Goal: Task Accomplishment & Management: Complete application form

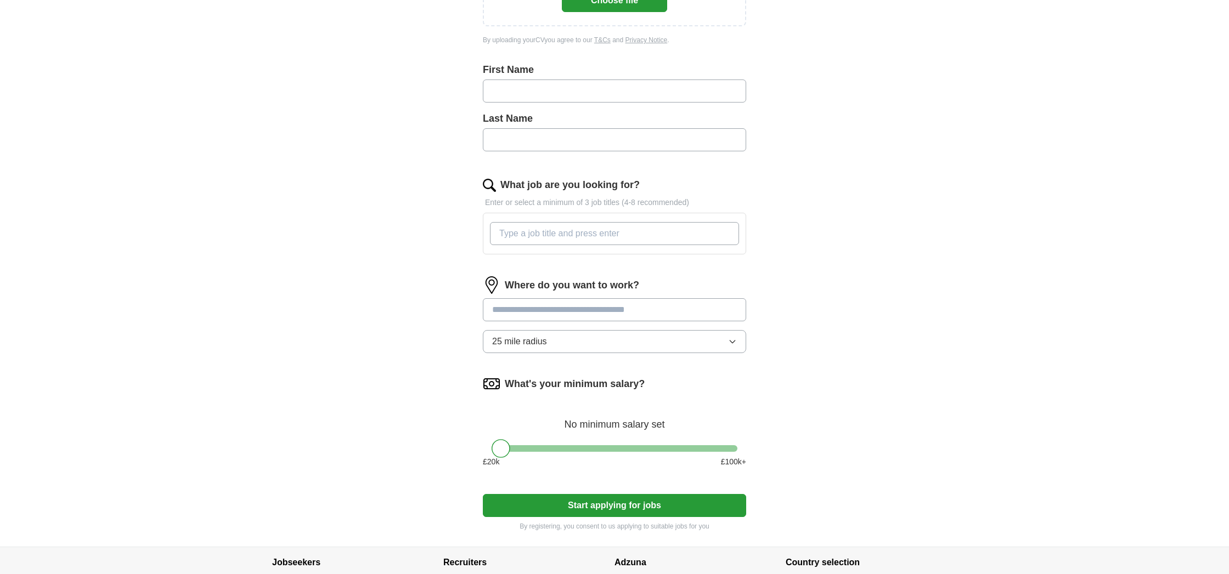
scroll to position [238, 0]
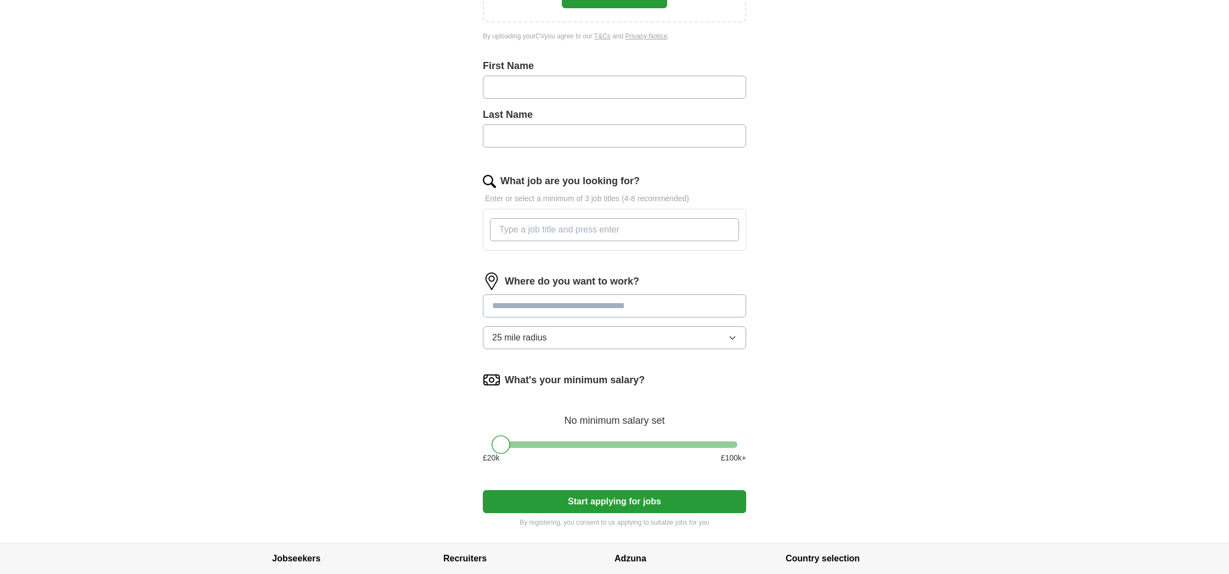
click at [544, 312] on input at bounding box center [614, 306] width 263 height 23
type input "******"
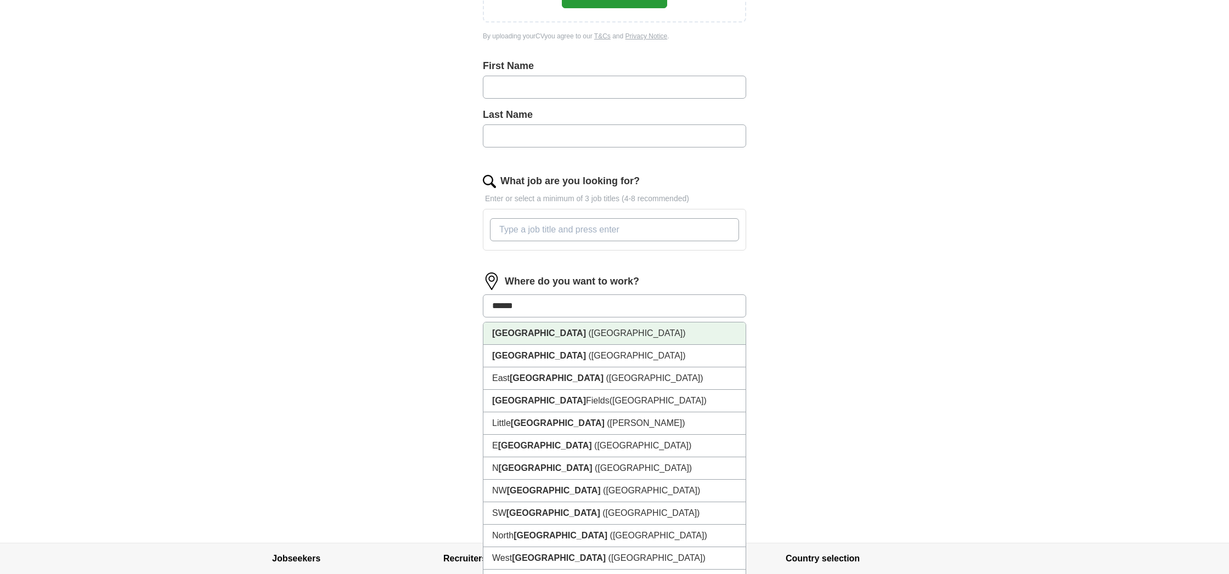
click at [561, 334] on li "[GEOGRAPHIC_DATA] ([GEOGRAPHIC_DATA])" at bounding box center [614, 333] width 262 height 22
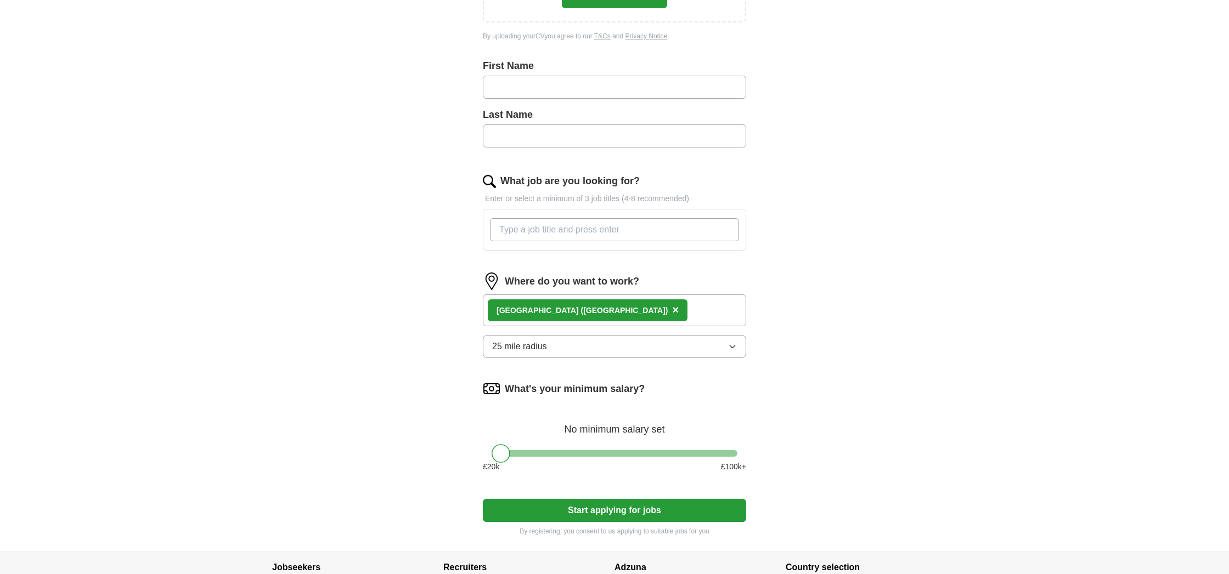
click at [584, 347] on button "25 mile radius" at bounding box center [614, 346] width 263 height 23
click at [854, 385] on div "ApplyIQ Let ApplyIQ do the hard work of searching and applying for jobs. Just t…" at bounding box center [614, 173] width 702 height 756
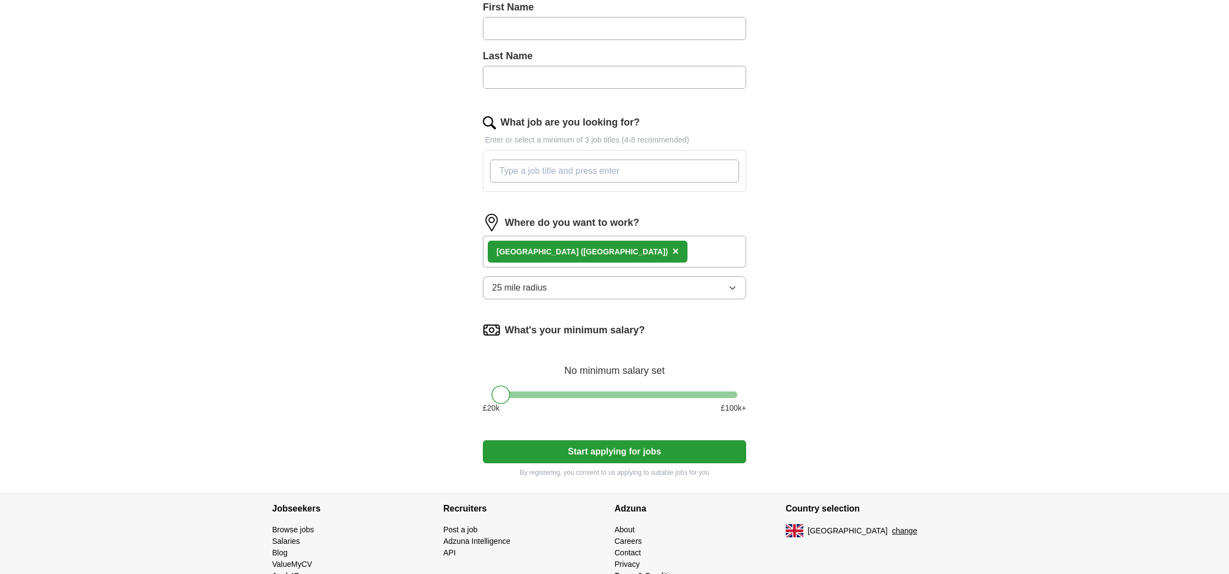
scroll to position [299, 0]
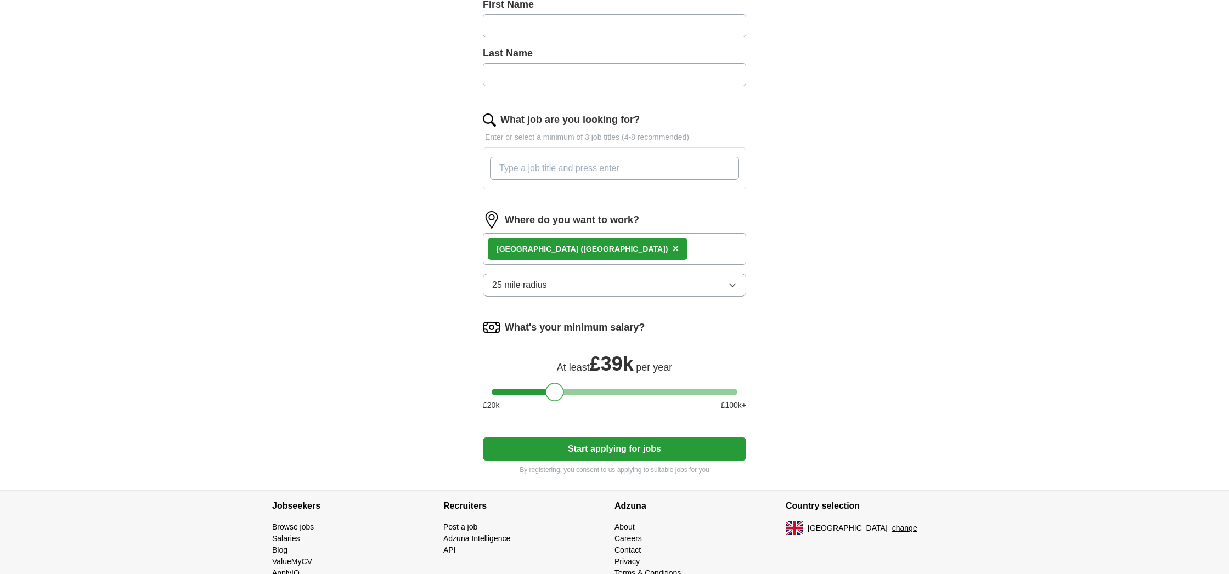
drag, startPoint x: 505, startPoint y: 395, endPoint x: 559, endPoint y: 395, distance: 54.8
click at [559, 395] on div at bounding box center [554, 392] width 19 height 19
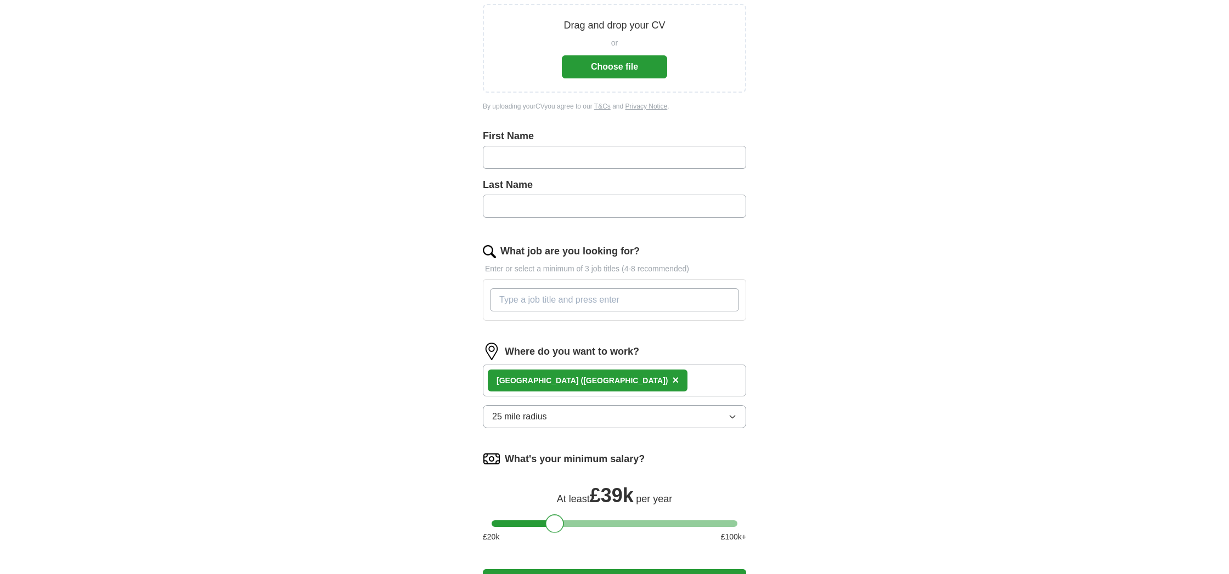
scroll to position [161, 0]
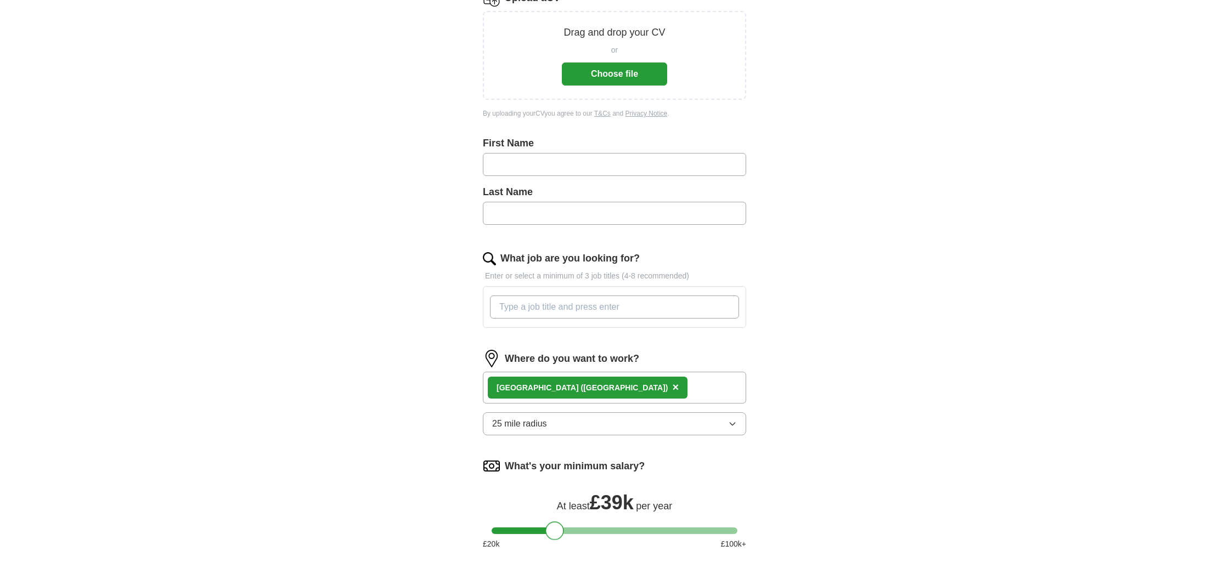
click at [603, 306] on input "What job are you looking for?" at bounding box center [614, 307] width 249 height 23
drag, startPoint x: 660, startPoint y: 351, endPoint x: 656, endPoint y: 343, distance: 8.8
click at [660, 351] on form "Upload a CV Drag and drop your CV or Choose file By uploading your CV you agree…" at bounding box center [614, 301] width 263 height 625
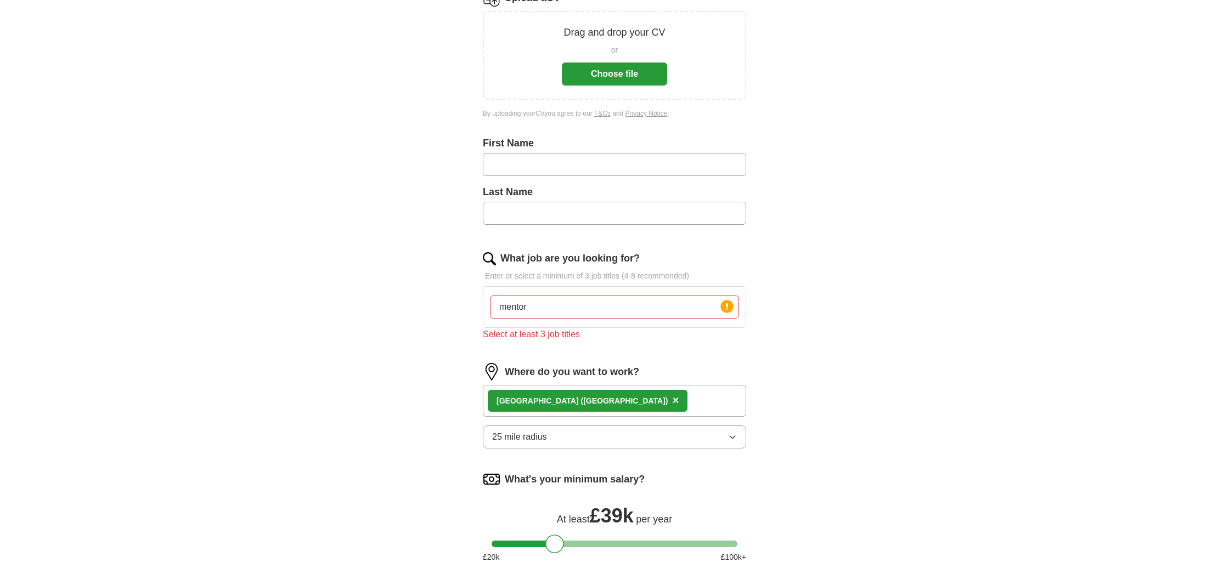
click at [635, 313] on input "mentor" at bounding box center [614, 307] width 249 height 23
click at [666, 315] on input "mentor, lecturer, facilitator," at bounding box center [614, 307] width 249 height 23
click at [726, 308] on circle at bounding box center [726, 306] width 13 height 13
click at [663, 311] on input "mentor, lecturer, facilitator," at bounding box center [614, 307] width 249 height 23
click at [663, 336] on div "Select at least 3 job titles" at bounding box center [614, 334] width 263 height 13
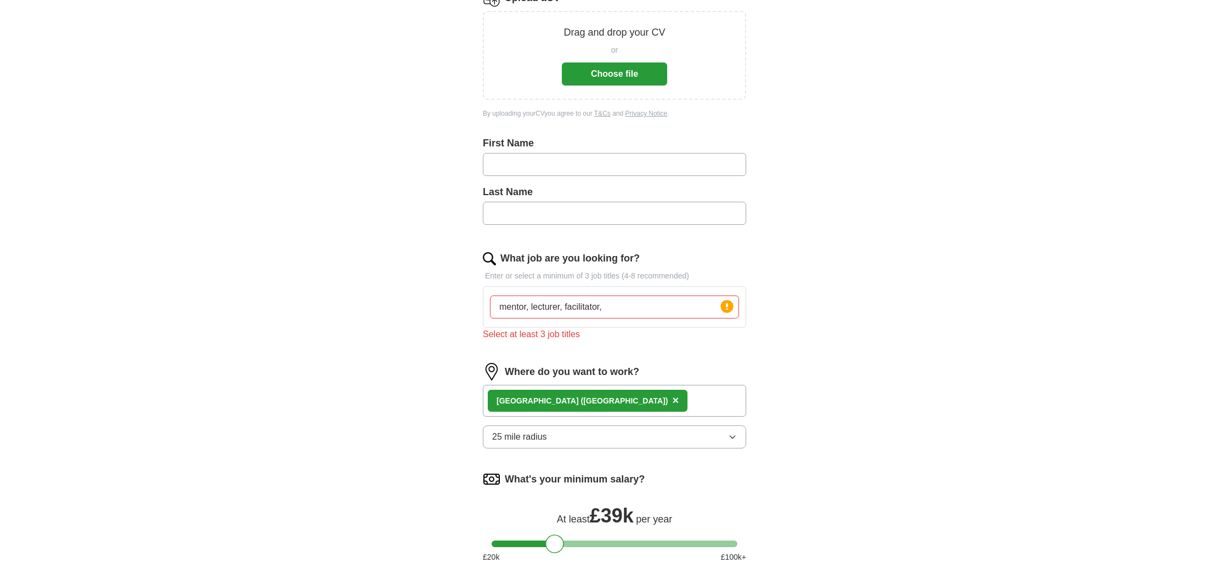
drag, startPoint x: 530, startPoint y: 307, endPoint x: 577, endPoint y: 312, distance: 47.4
click at [530, 307] on input "mentor, lecturer, facilitator," at bounding box center [614, 307] width 249 height 23
drag, startPoint x: 617, startPoint y: 308, endPoint x: 482, endPoint y: 304, distance: 135.5
click at [482, 304] on div "Let ApplyIQ do the hard work of searching and applying for jobs. Just tell us w…" at bounding box center [614, 288] width 351 height 708
type input "mentor"
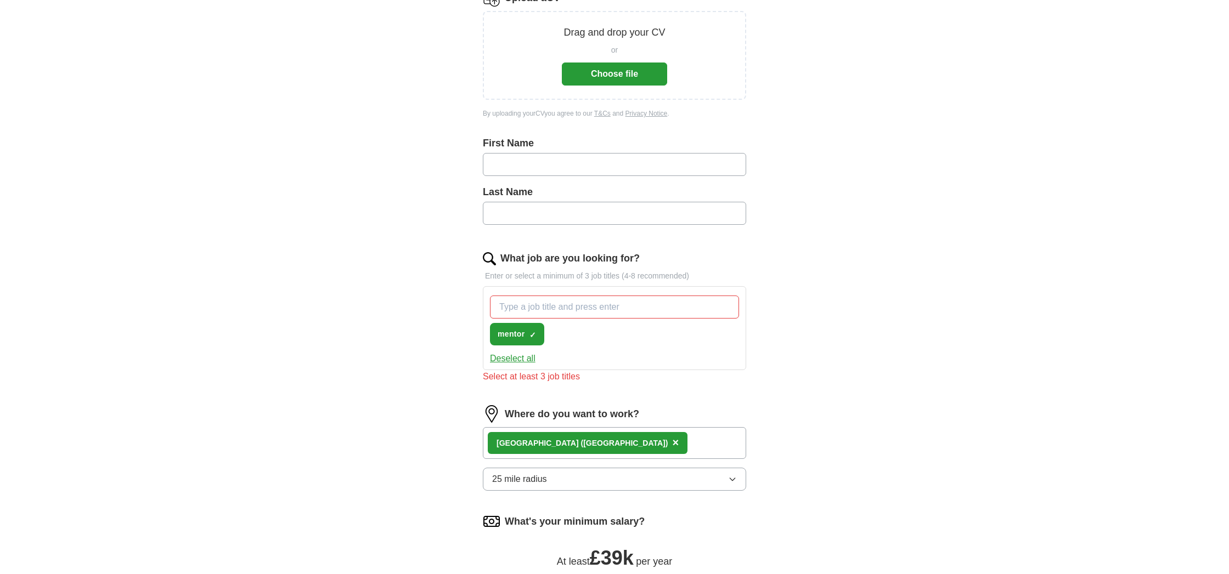
click at [482, 304] on div "Let ApplyIQ do the hard work of searching and applying for jobs. Just tell us w…" at bounding box center [614, 309] width 351 height 750
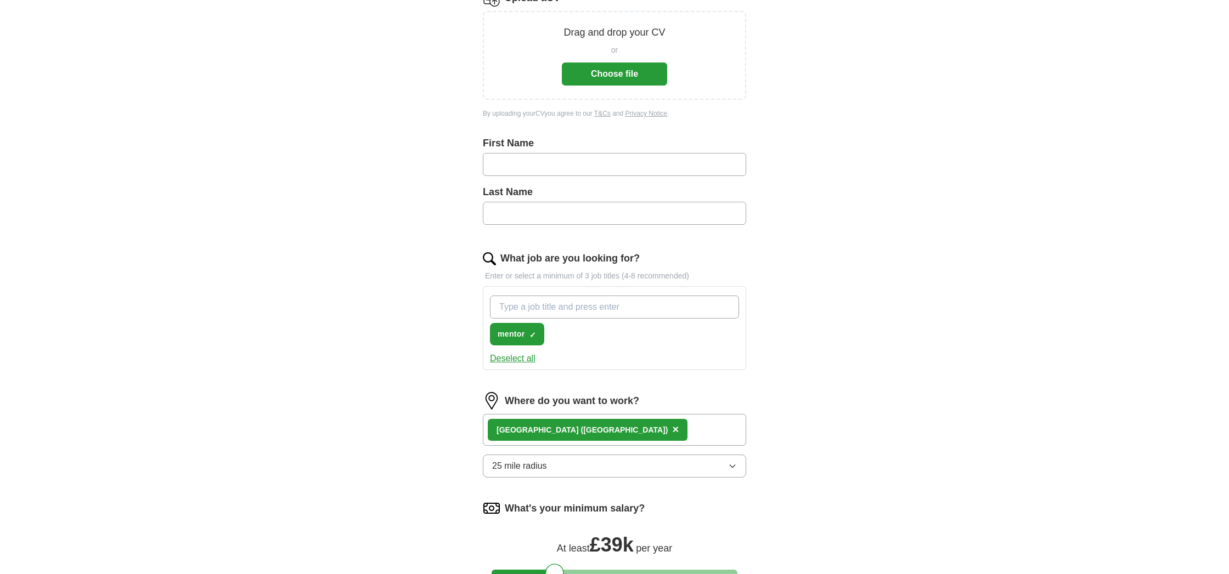
click at [534, 314] on input "What job are you looking for?" at bounding box center [614, 307] width 249 height 23
type input "lecturer"
click at [552, 309] on input "What job are you looking for?" at bounding box center [614, 307] width 249 height 23
type input "teacher"
type input "workshop facilitator"
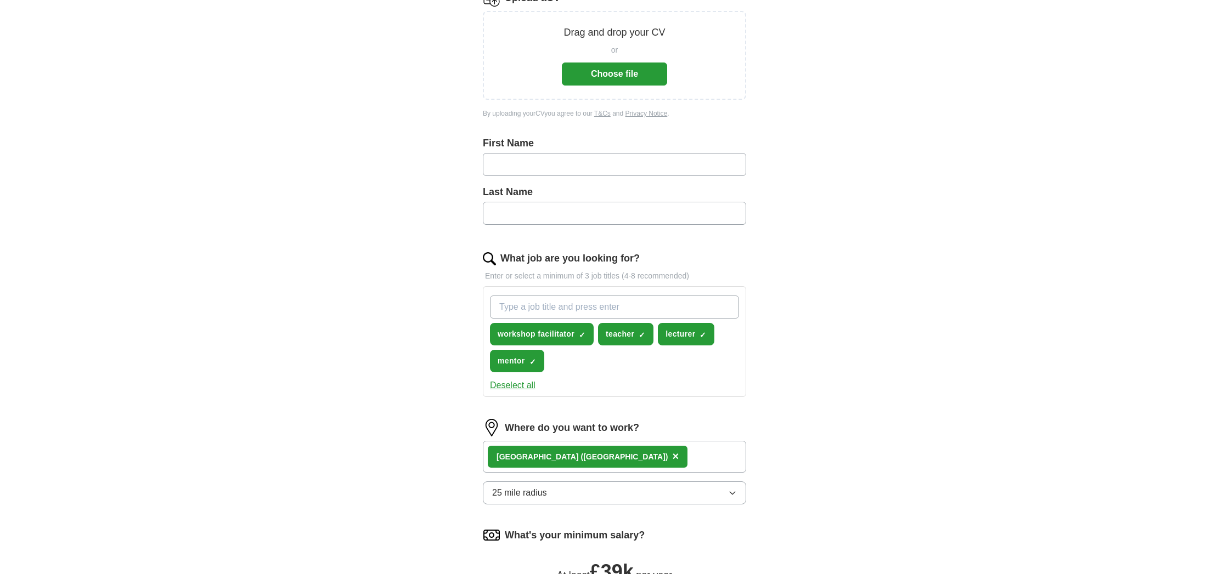
click at [591, 308] on input "What job are you looking for?" at bounding box center [614, 307] width 249 height 23
type input "examiner"
type input "m"
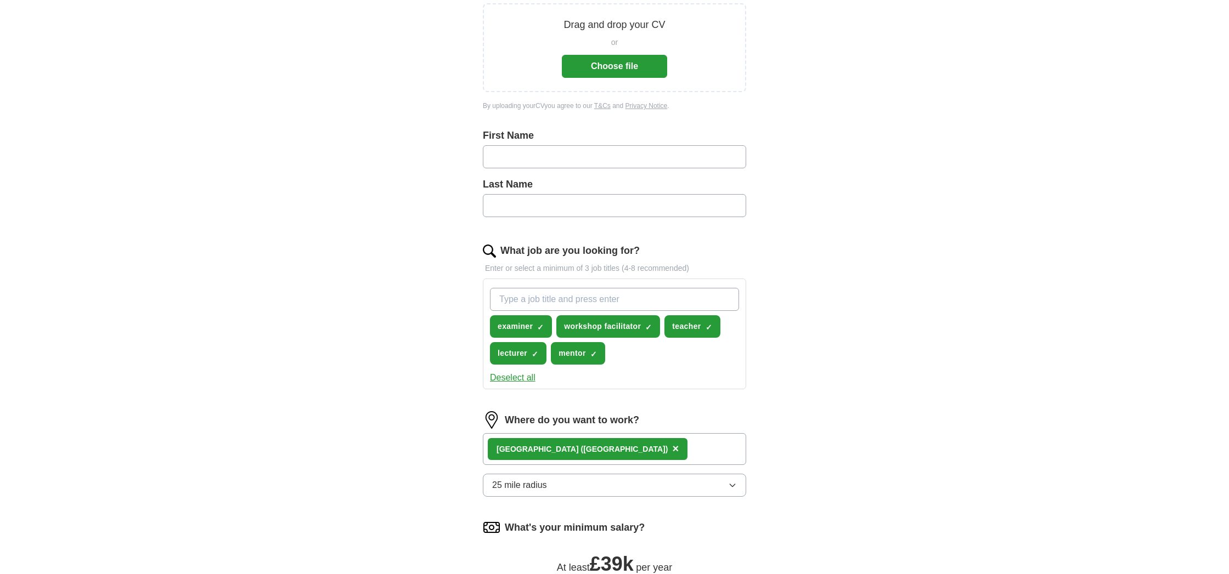
scroll to position [163, 0]
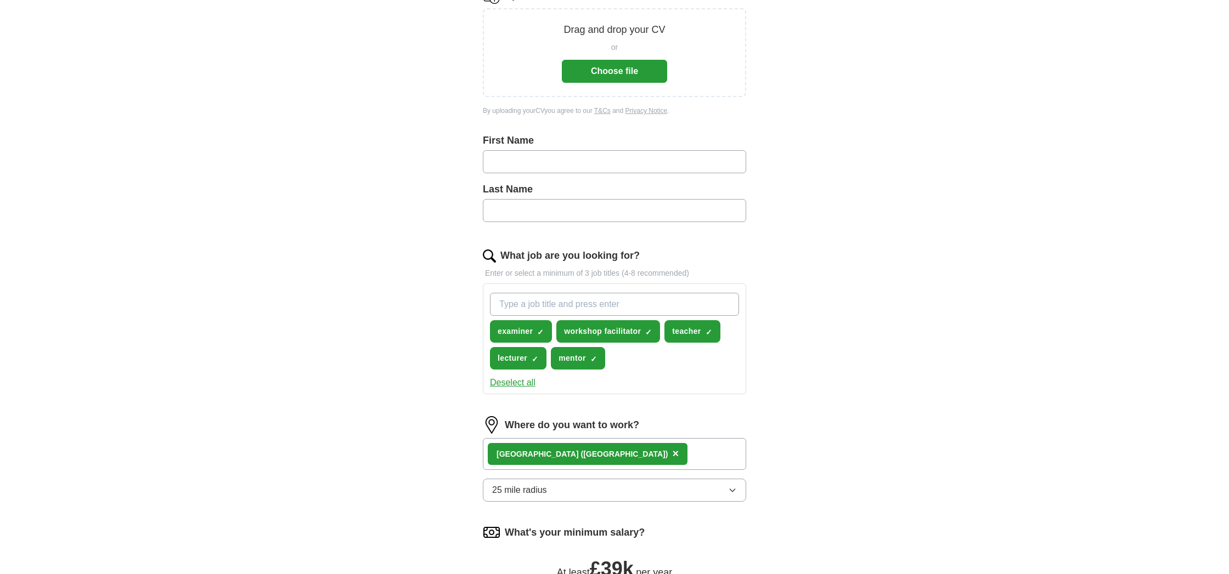
click at [568, 305] on input "What job are you looking for?" at bounding box center [614, 304] width 249 height 23
type input "reviewer"
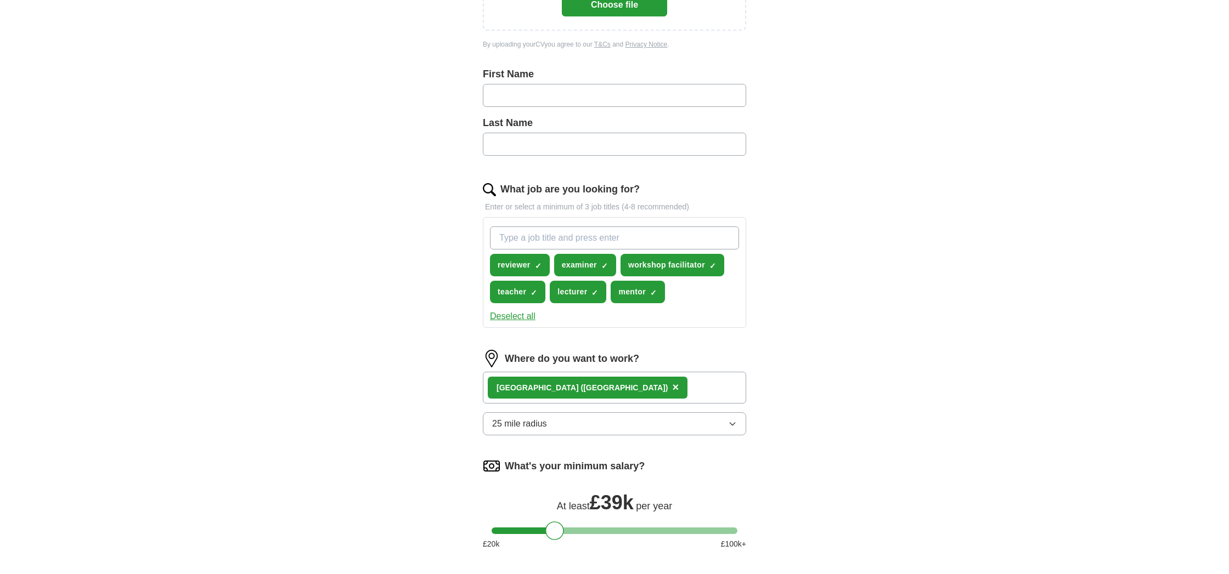
scroll to position [240, 0]
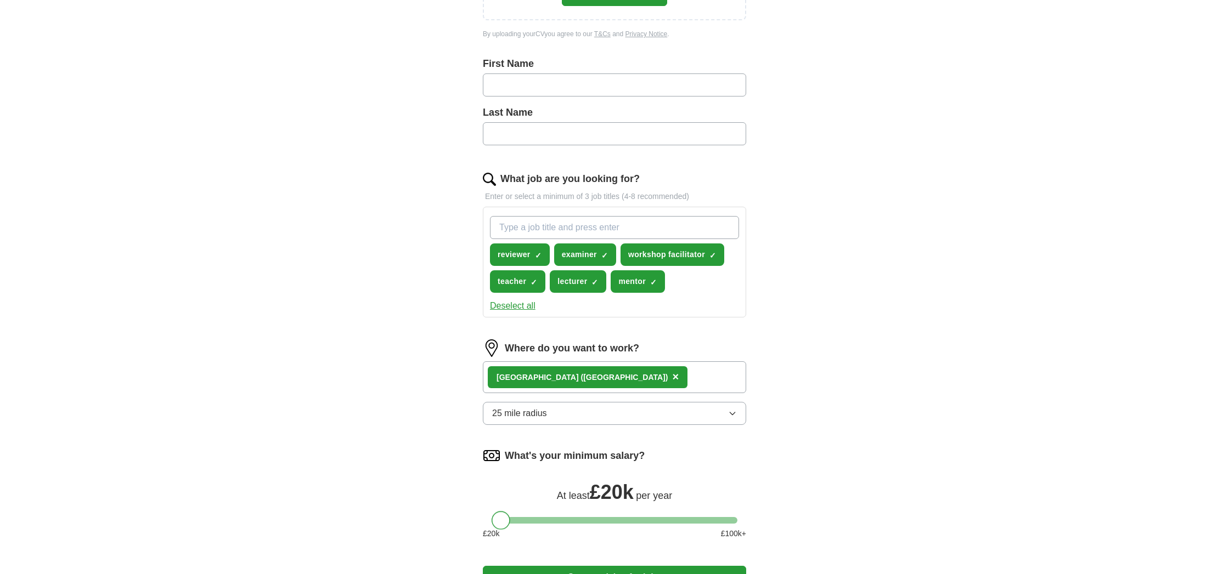
drag, startPoint x: 558, startPoint y: 520, endPoint x: 483, endPoint y: 520, distance: 74.6
click at [483, 520] on div at bounding box center [614, 520] width 263 height 7
drag, startPoint x: 499, startPoint y: 522, endPoint x: 528, endPoint y: 523, distance: 29.1
click at [528, 523] on div at bounding box center [529, 520] width 19 height 19
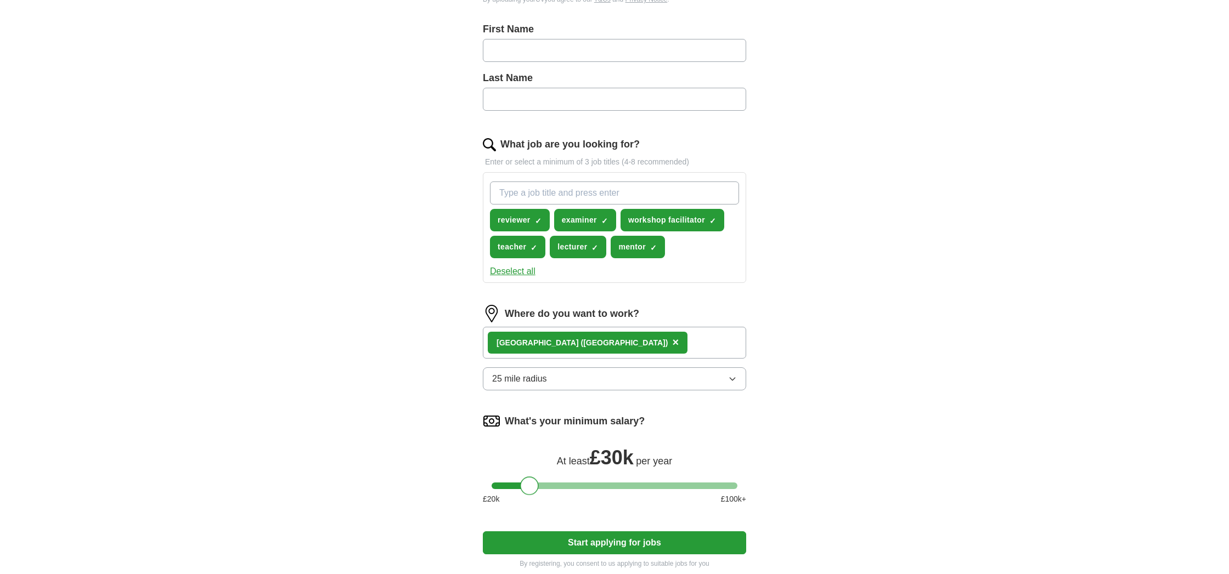
scroll to position [270, 0]
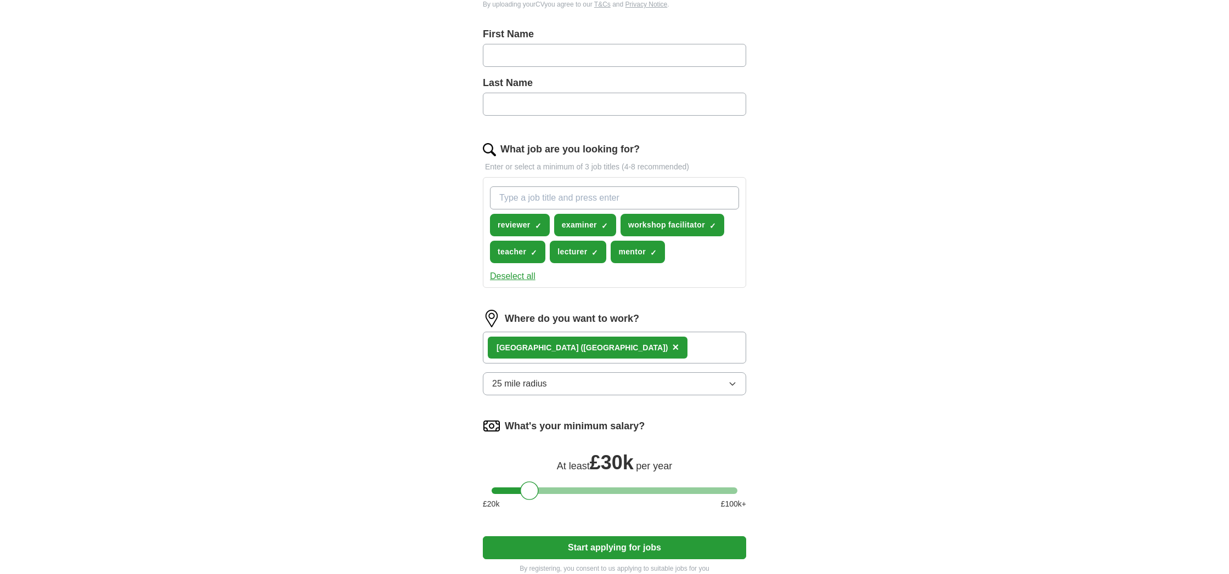
click at [550, 201] on input "What job are you looking for?" at bounding box center [614, 197] width 249 height 23
click at [557, 55] on input "text" at bounding box center [614, 55] width 263 height 23
type input "*******"
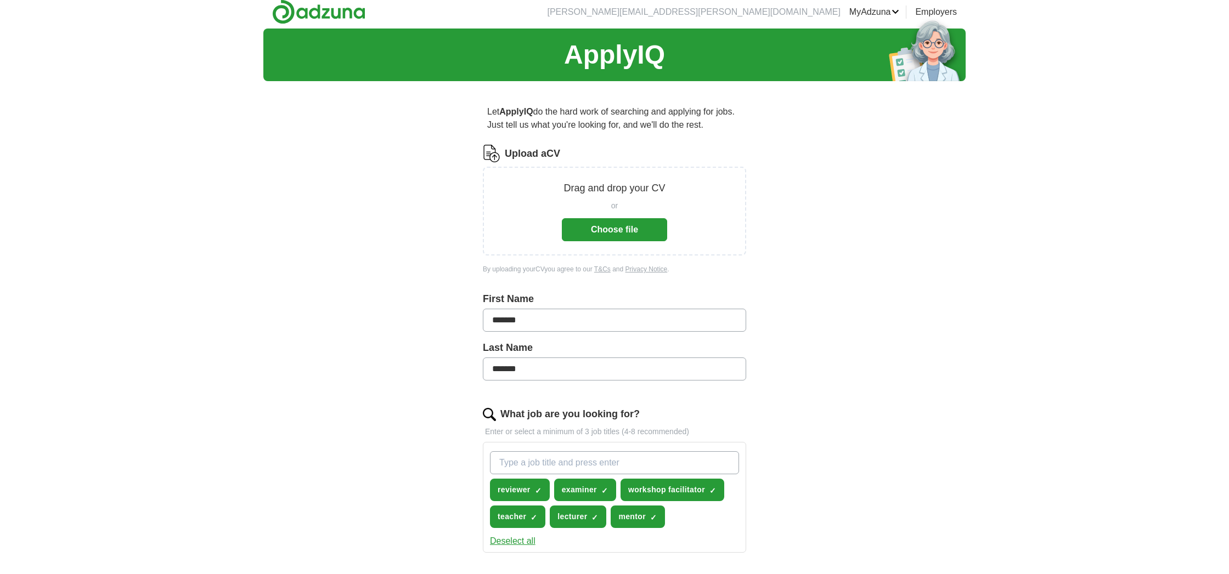
scroll to position [0, 0]
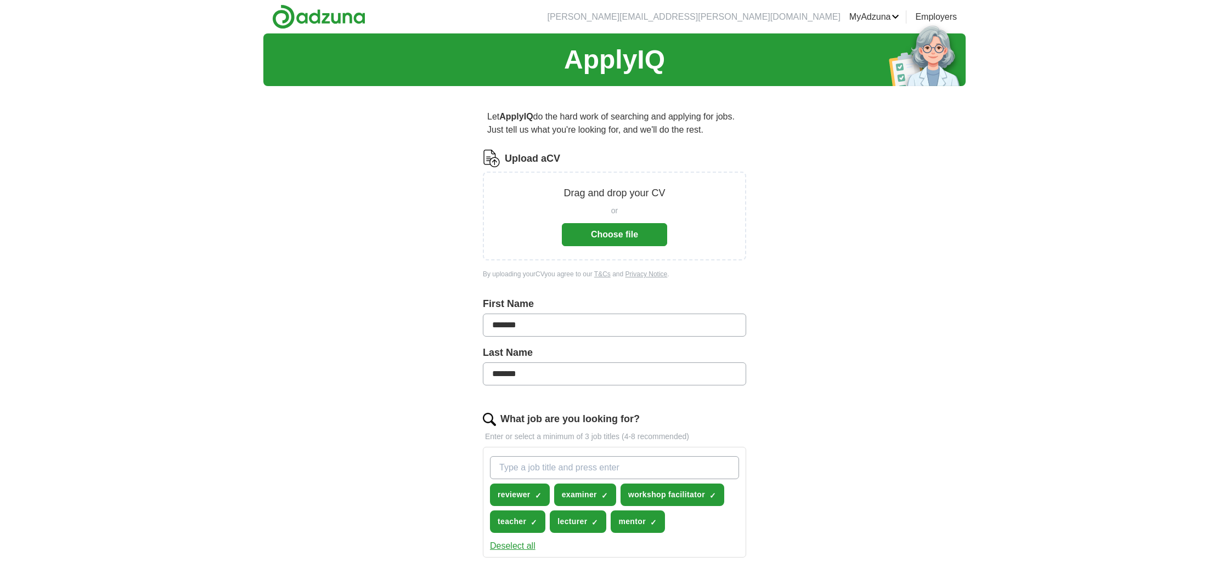
click at [611, 235] on button "Choose file" at bounding box center [614, 234] width 105 height 23
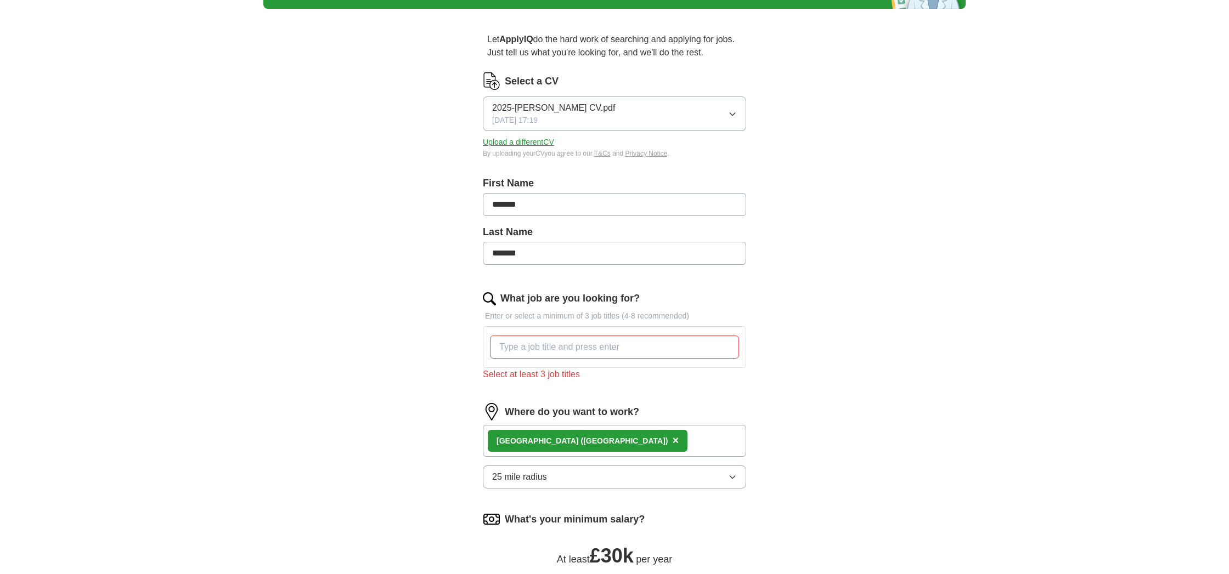
scroll to position [77, 0]
click at [623, 350] on input "What job are you looking for?" at bounding box center [614, 347] width 249 height 23
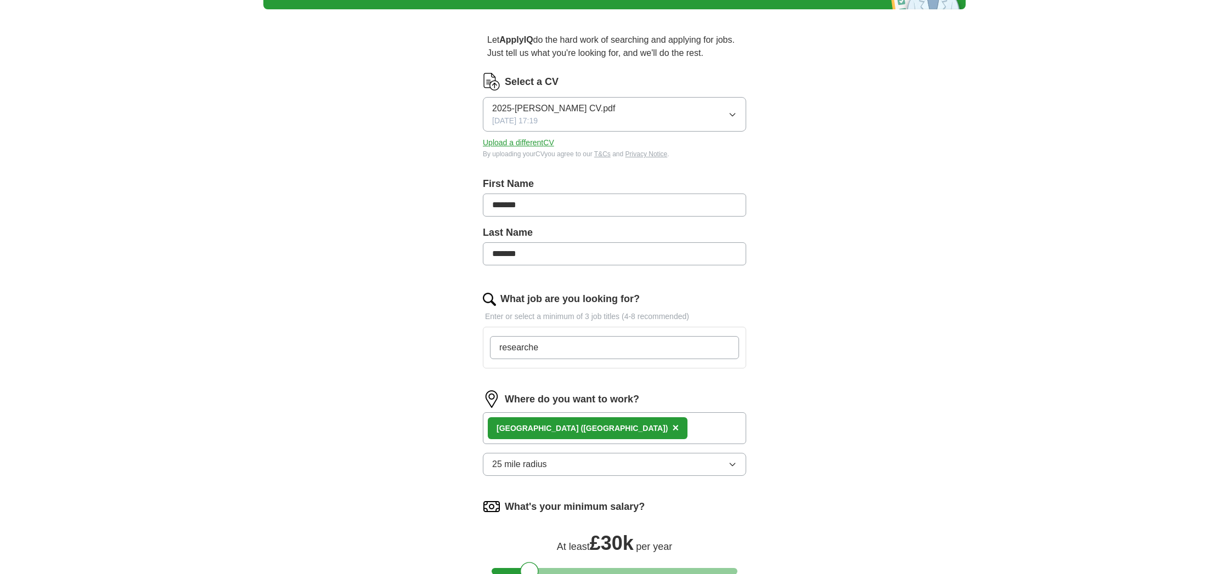
type input "researcher"
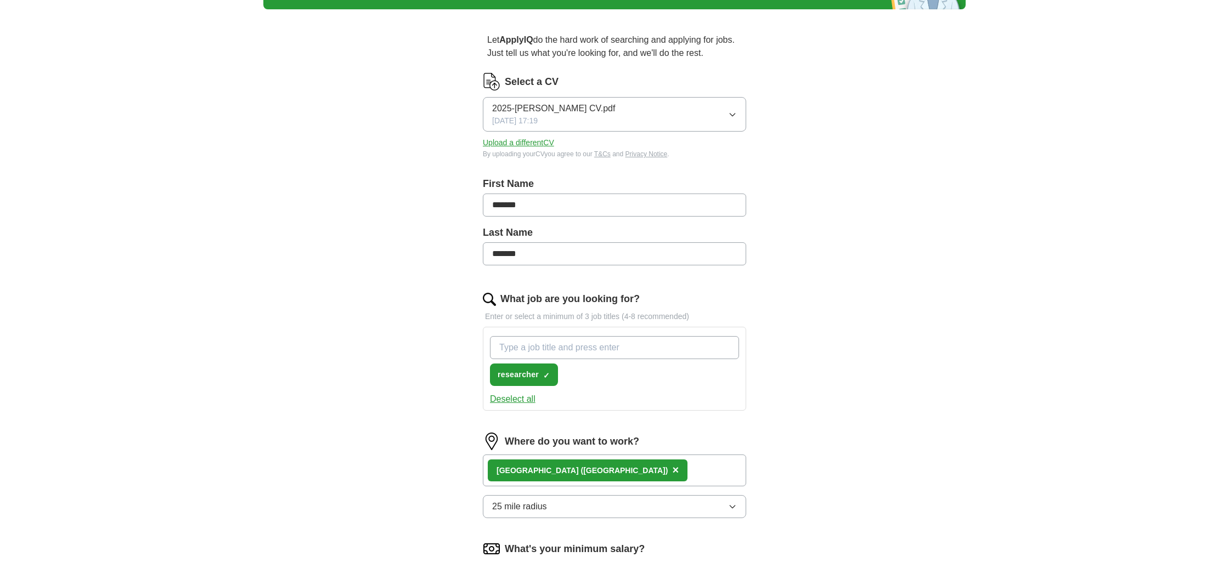
click at [644, 351] on input "What job are you looking for?" at bounding box center [614, 347] width 249 height 23
type input "p"
type input "mentor"
click at [571, 351] on input "What job are you looking for?" at bounding box center [614, 347] width 249 height 23
type input "teacher"
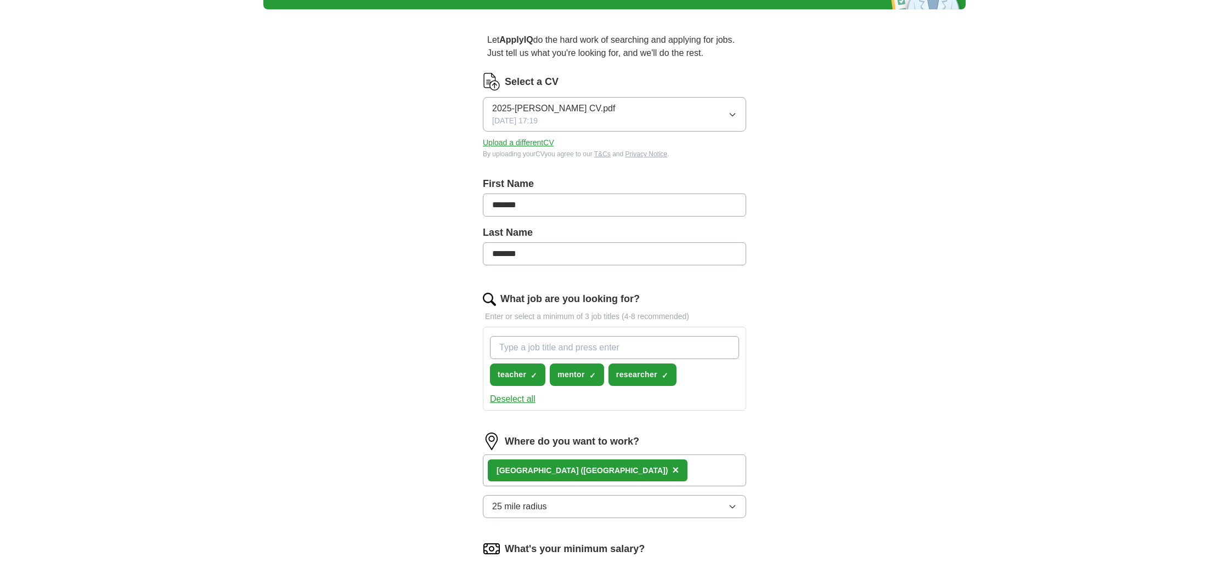
click at [582, 346] on input "What job are you looking for?" at bounding box center [614, 347] width 249 height 23
type input "examiner"
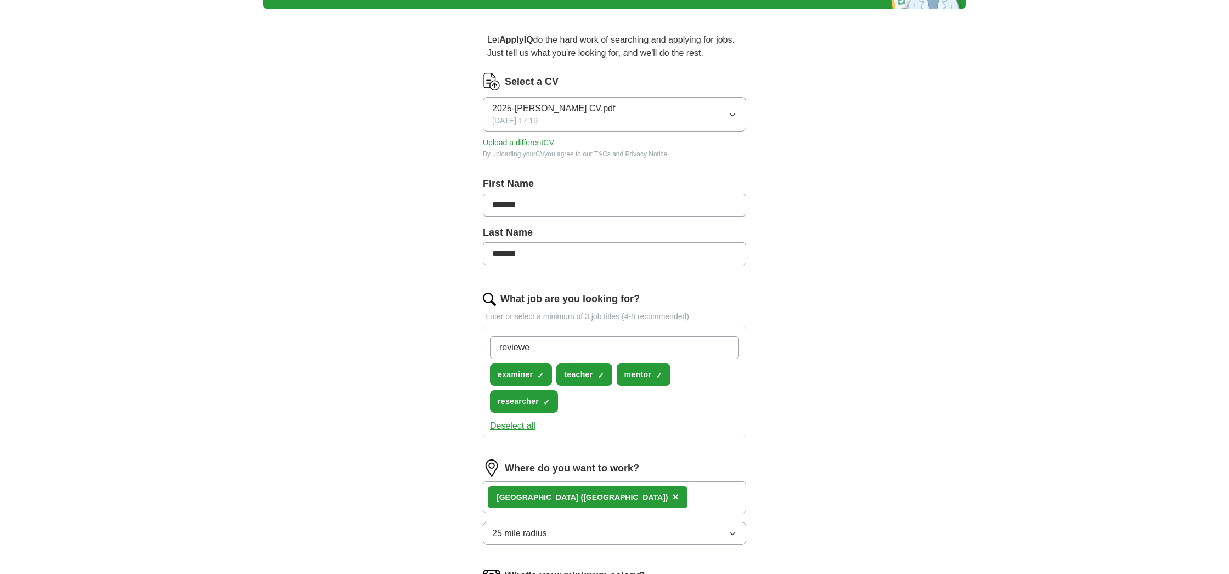
type input "reviewer"
type input "lecturer"
type input "tutor"
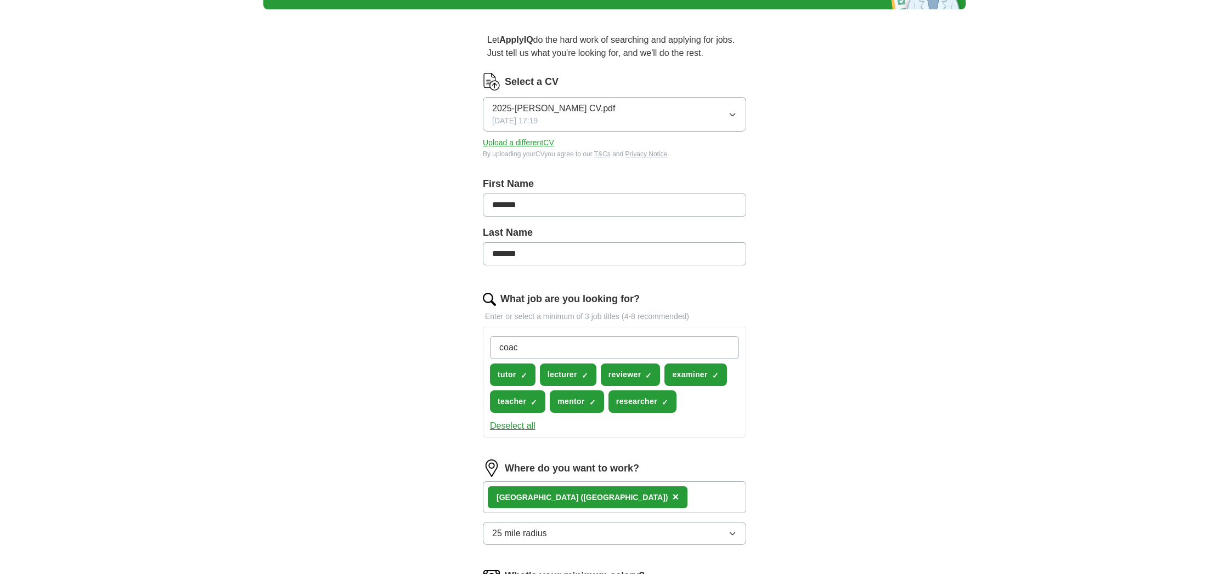
type input "coach"
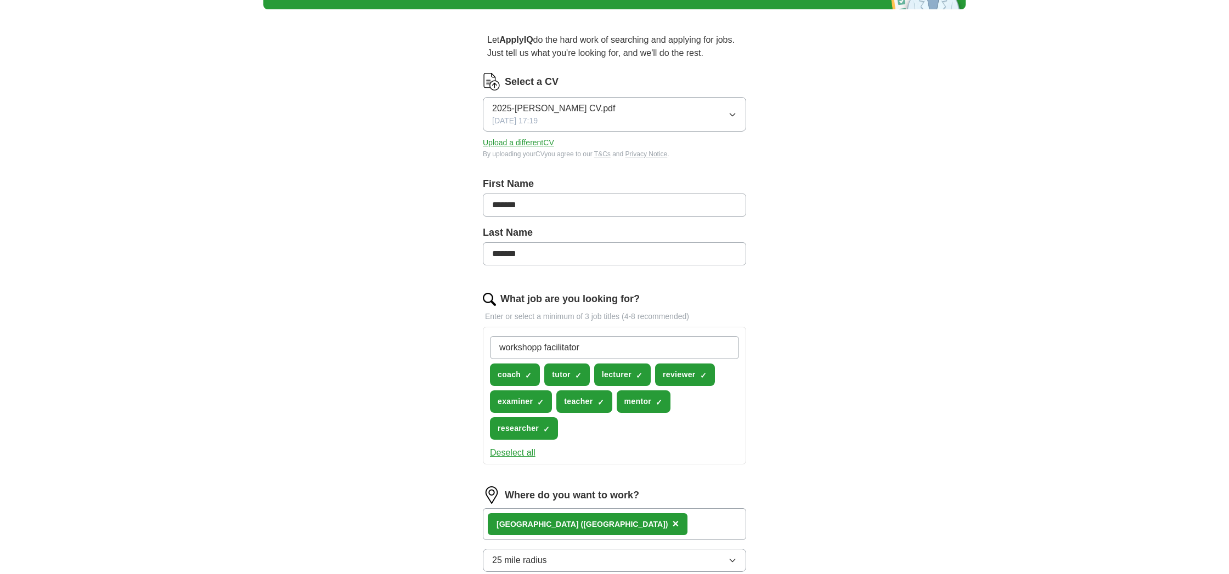
drag, startPoint x: 538, startPoint y: 348, endPoint x: 554, endPoint y: 342, distance: 17.0
click at [538, 348] on input "workshopp facilitator" at bounding box center [614, 347] width 249 height 23
type input "workshop facilitator"
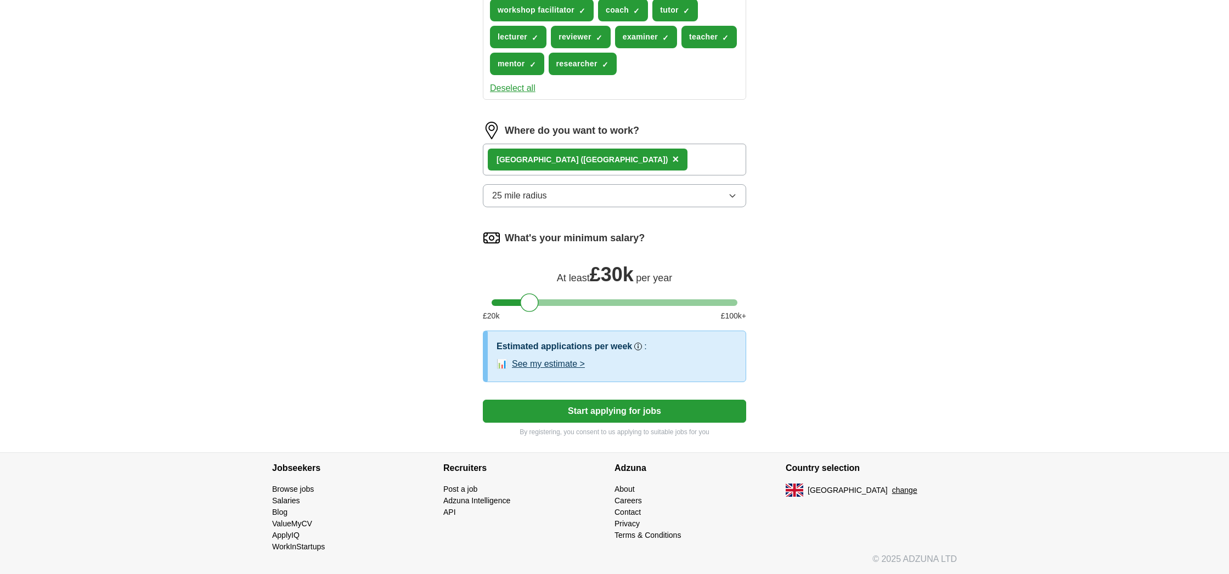
scroll to position [442, 0]
click at [619, 412] on button "Start applying for jobs" at bounding box center [614, 410] width 263 height 23
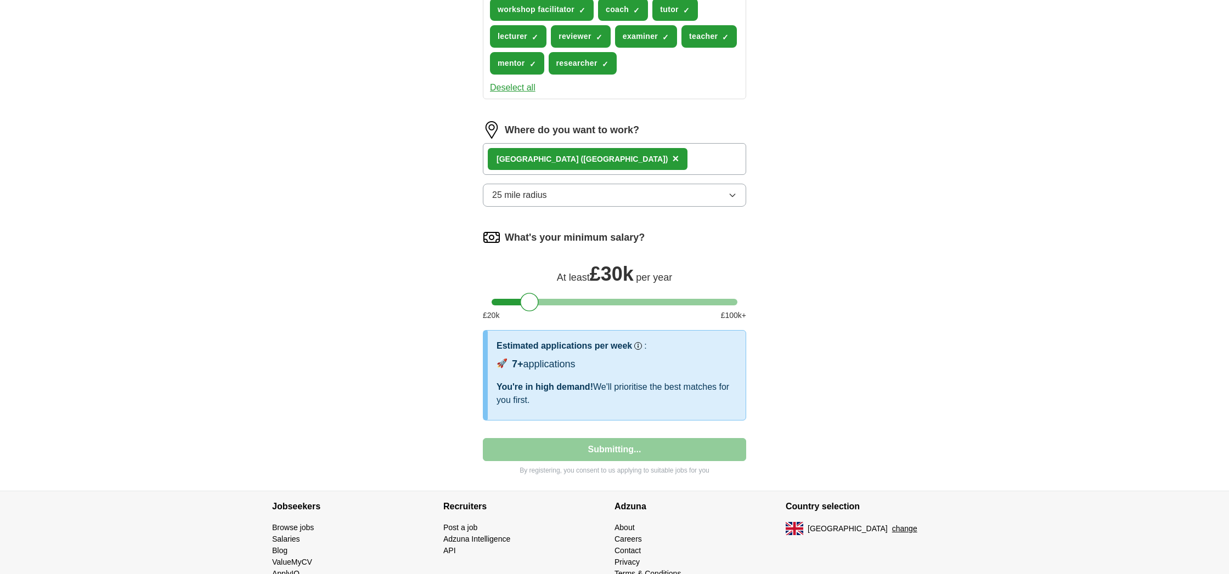
select select "**"
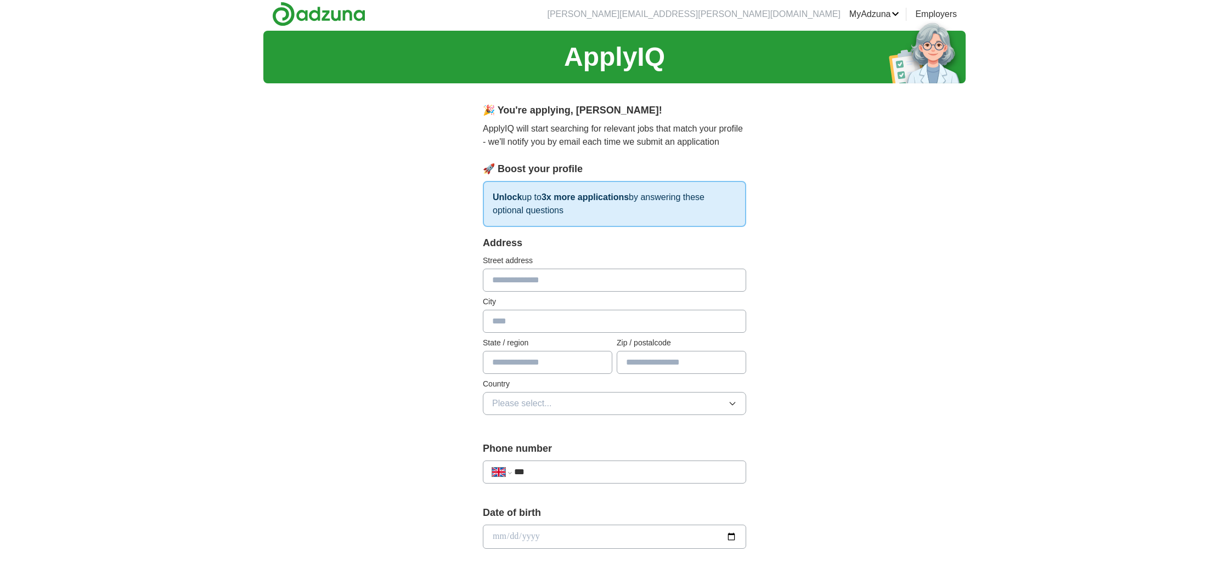
scroll to position [0, 0]
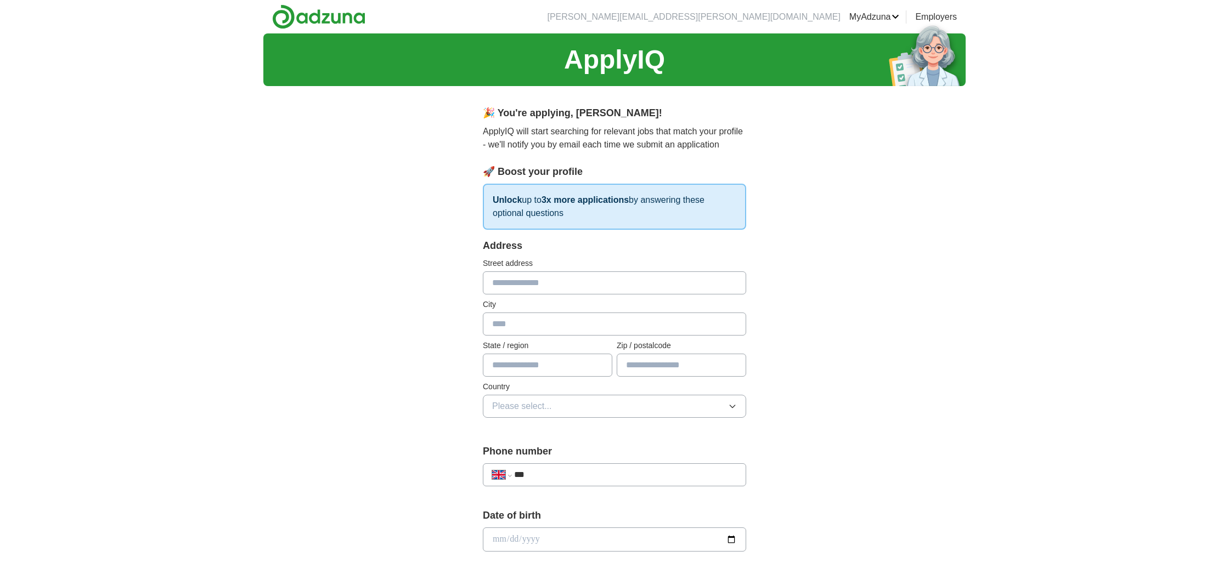
click at [580, 284] on input "text" at bounding box center [614, 282] width 263 height 23
type input "**********"
type input "******"
type input "*******"
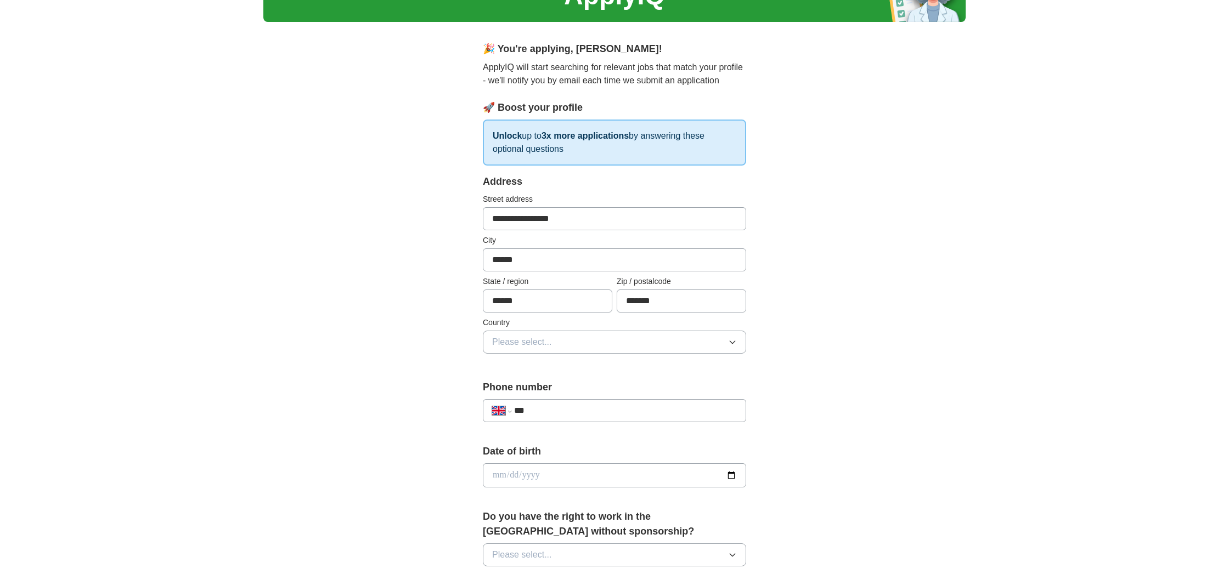
scroll to position [69, 0]
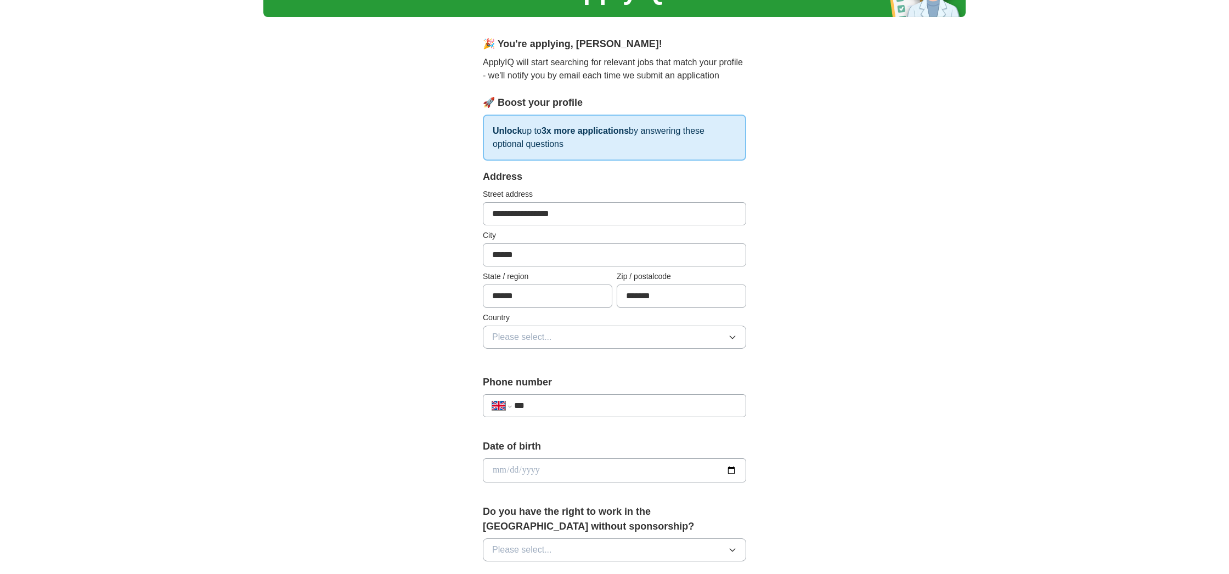
click at [650, 336] on button "Please select..." at bounding box center [614, 337] width 263 height 23
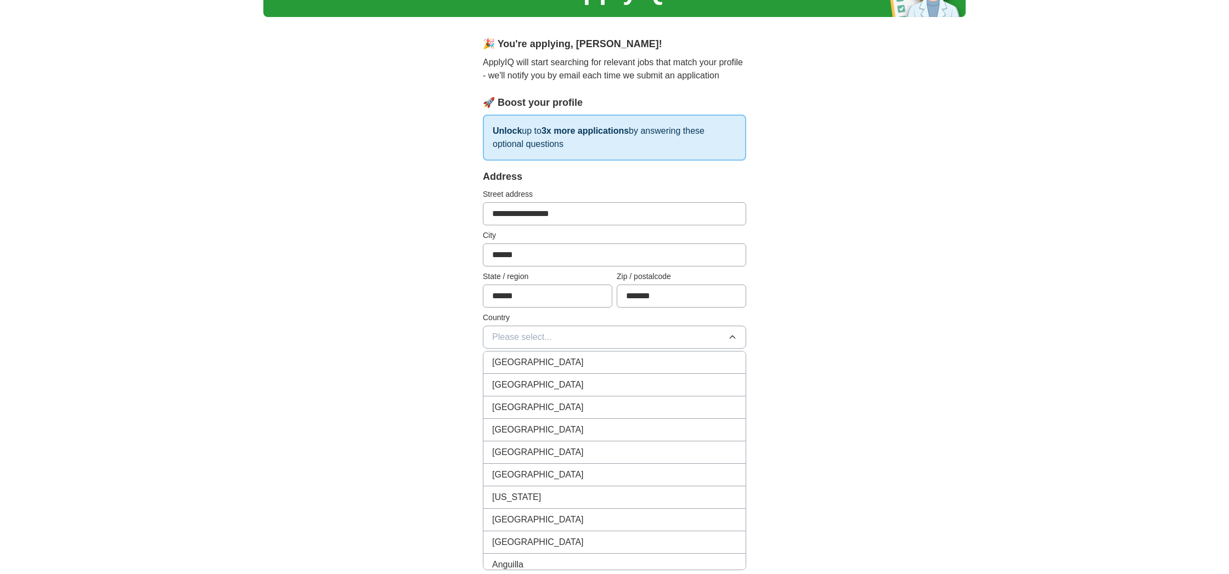
click at [631, 358] on div "[GEOGRAPHIC_DATA]" at bounding box center [614, 362] width 245 height 13
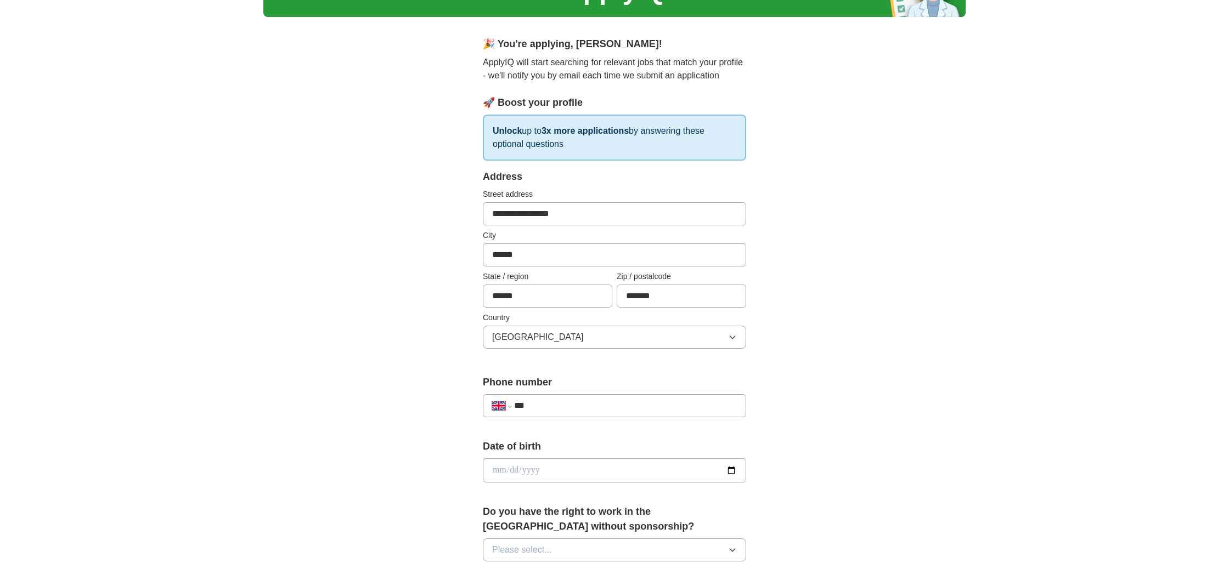
click at [619, 408] on input "***" at bounding box center [625, 405] width 223 height 13
type input "**********"
click at [618, 474] on input "date" at bounding box center [614, 471] width 263 height 24
type input "**********"
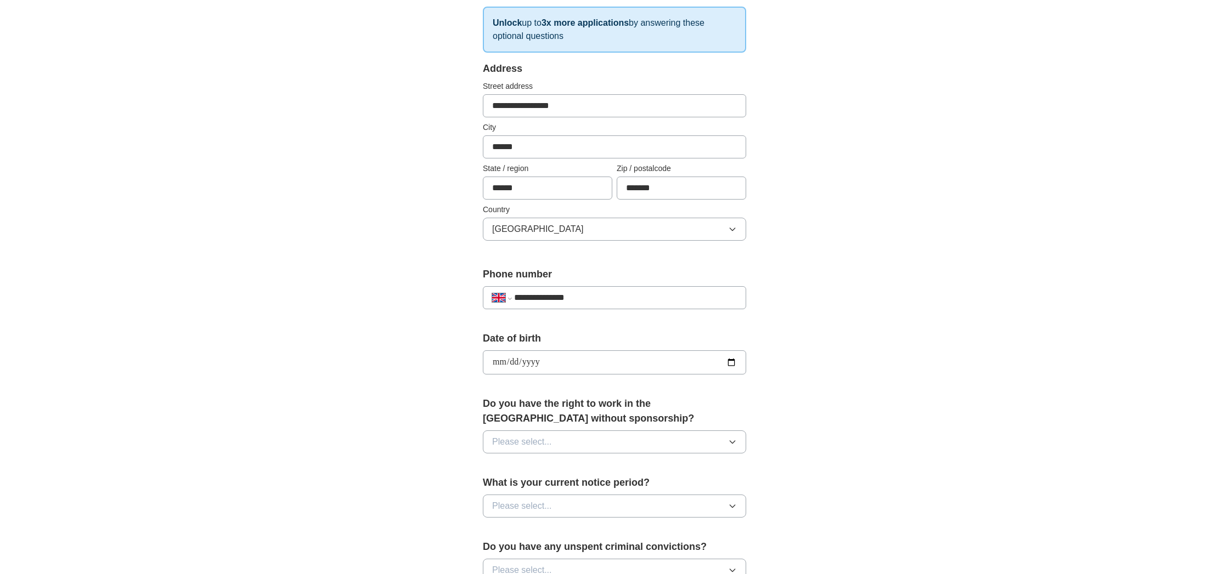
scroll to position [180, 0]
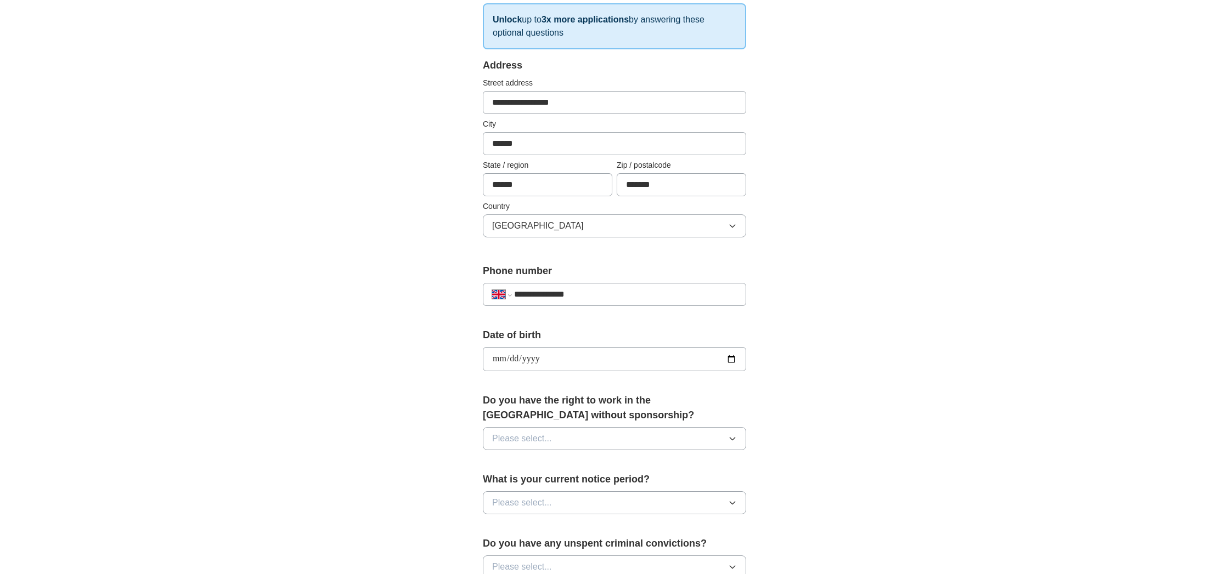
click at [690, 439] on button "Please select..." at bounding box center [614, 438] width 263 height 23
click at [579, 460] on div "Yes" at bounding box center [614, 463] width 245 height 13
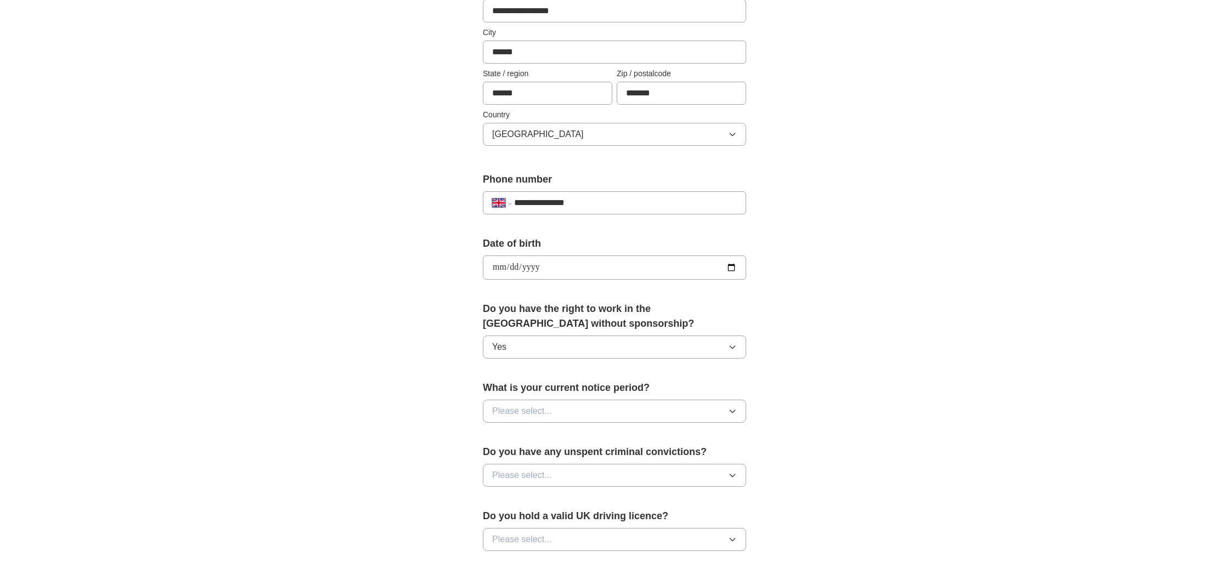
scroll to position [276, 0]
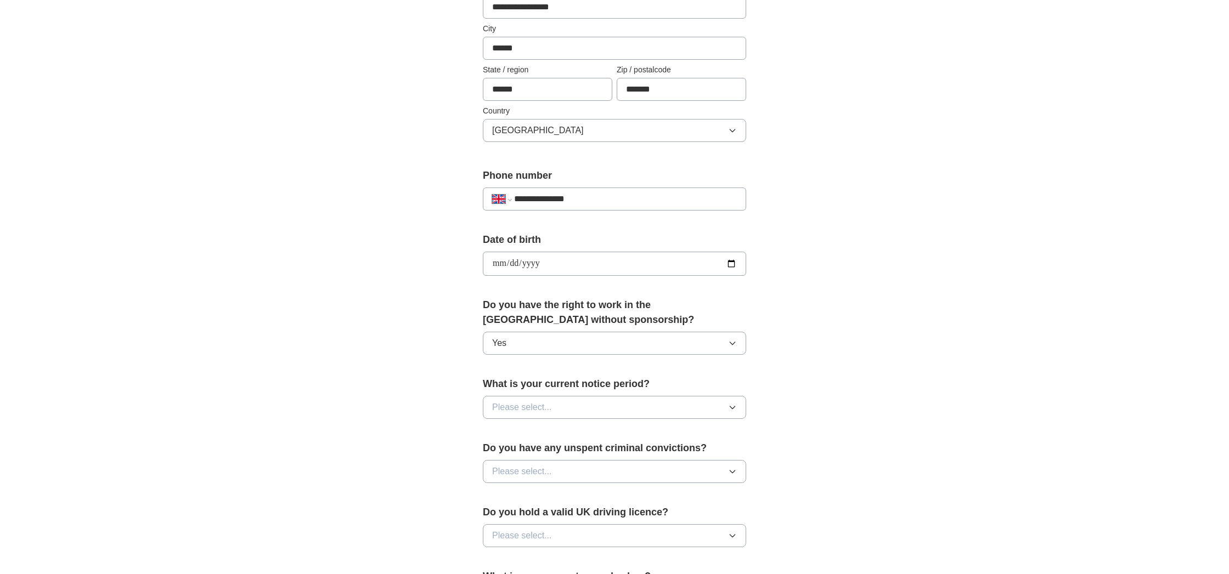
click at [717, 412] on button "Please select..." at bounding box center [614, 407] width 263 height 23
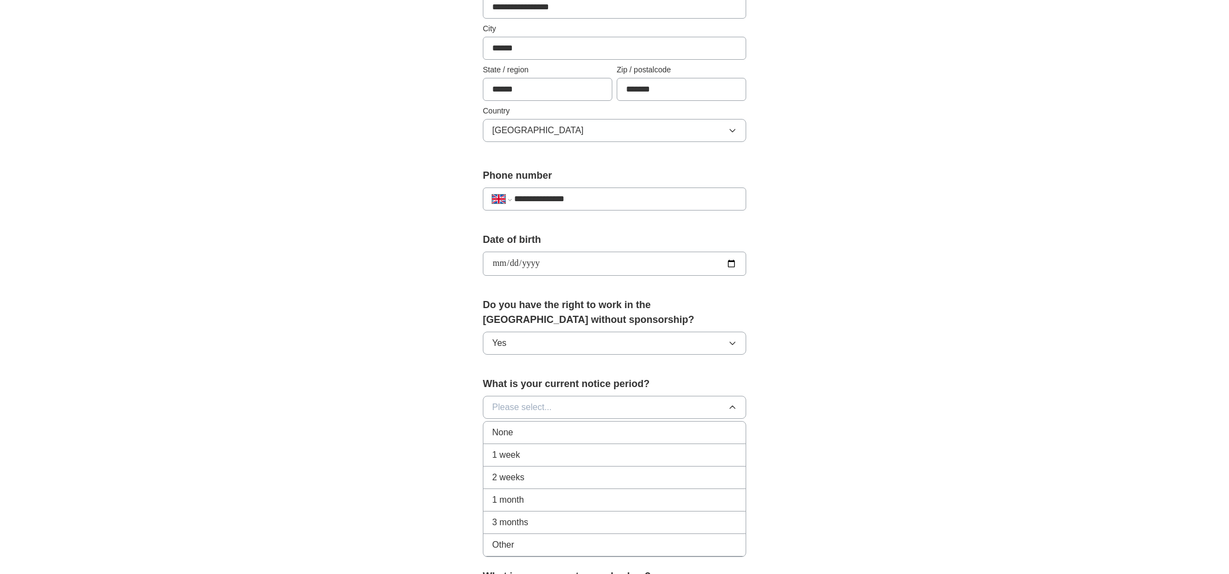
click at [648, 502] on div "1 month" at bounding box center [614, 500] width 245 height 13
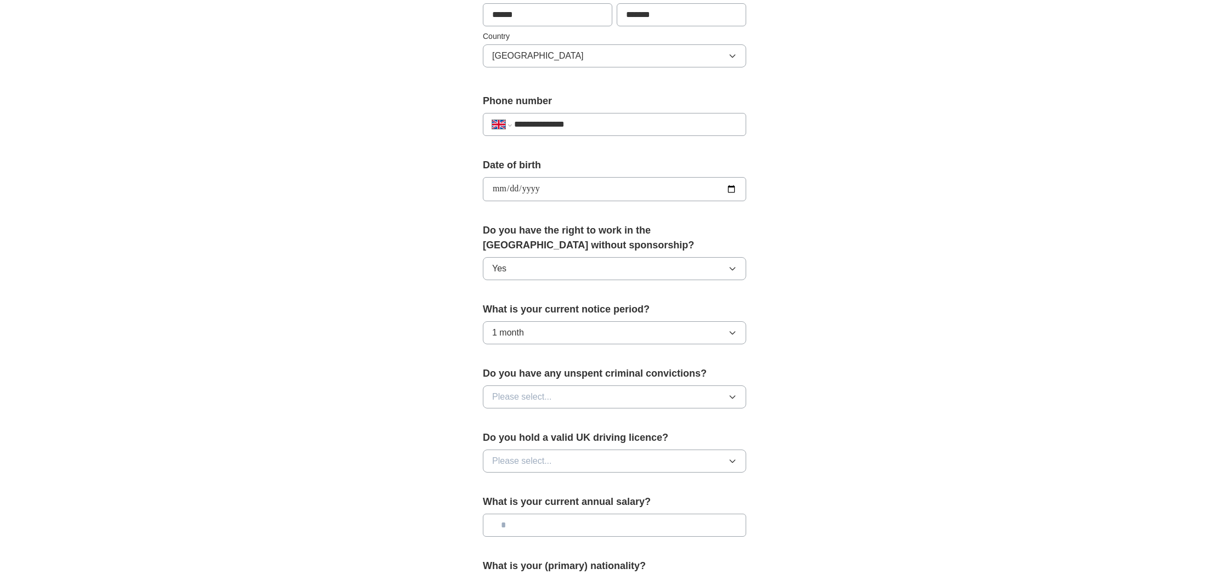
scroll to position [364, 0]
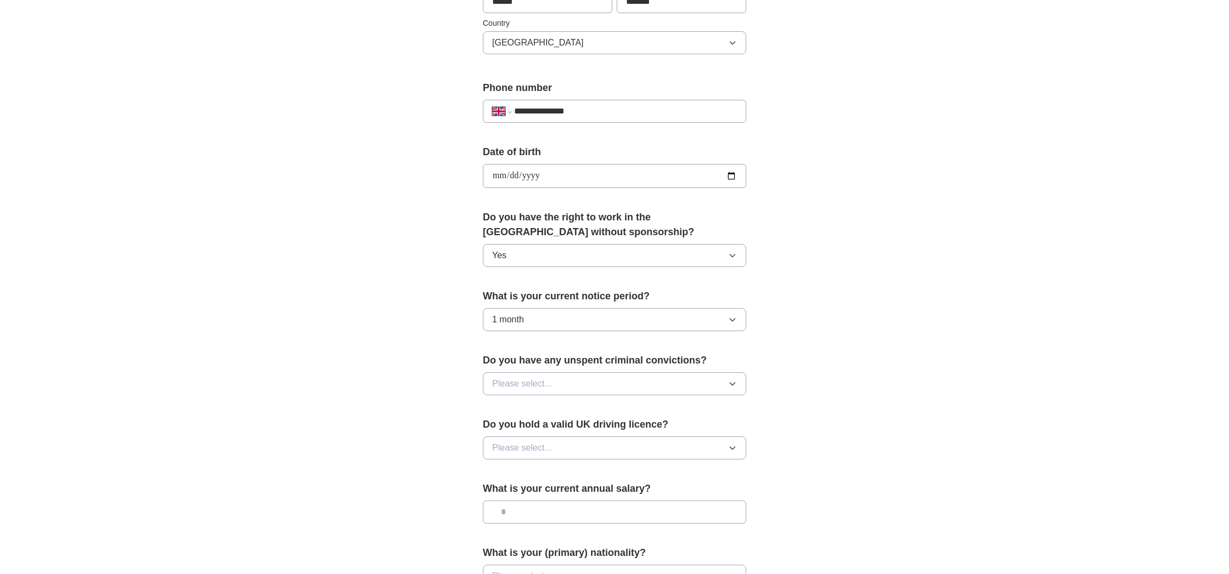
click at [686, 389] on button "Please select..." at bounding box center [614, 383] width 263 height 23
click at [619, 427] on div "No" at bounding box center [614, 431] width 245 height 13
click at [648, 451] on button "Please select..." at bounding box center [614, 448] width 263 height 23
click at [595, 494] on div "No" at bounding box center [614, 495] width 245 height 13
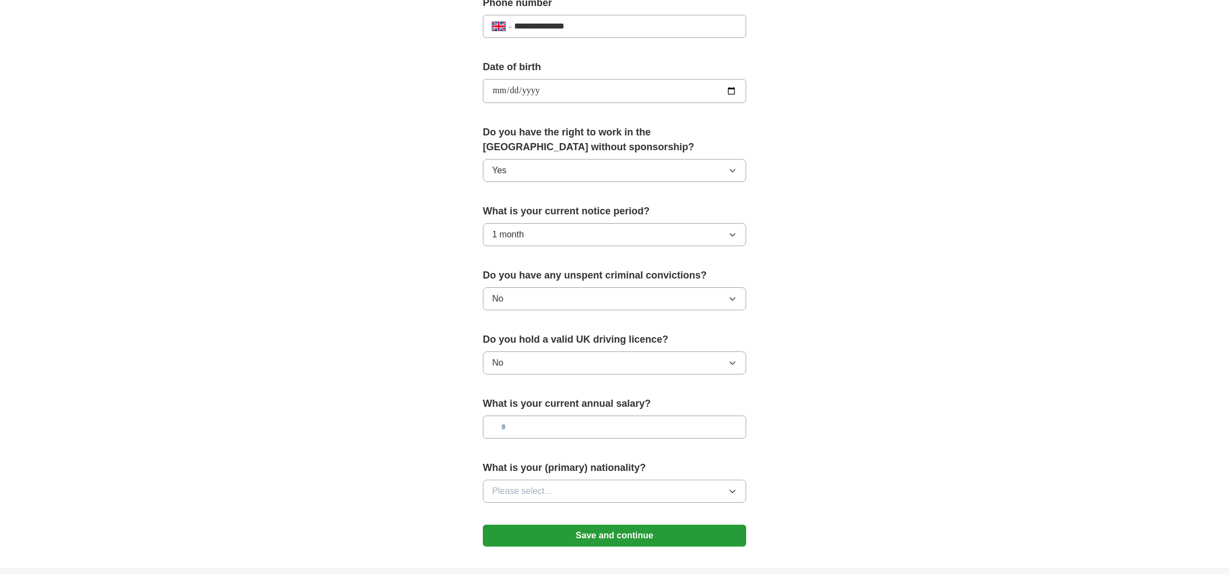
scroll to position [459, 0]
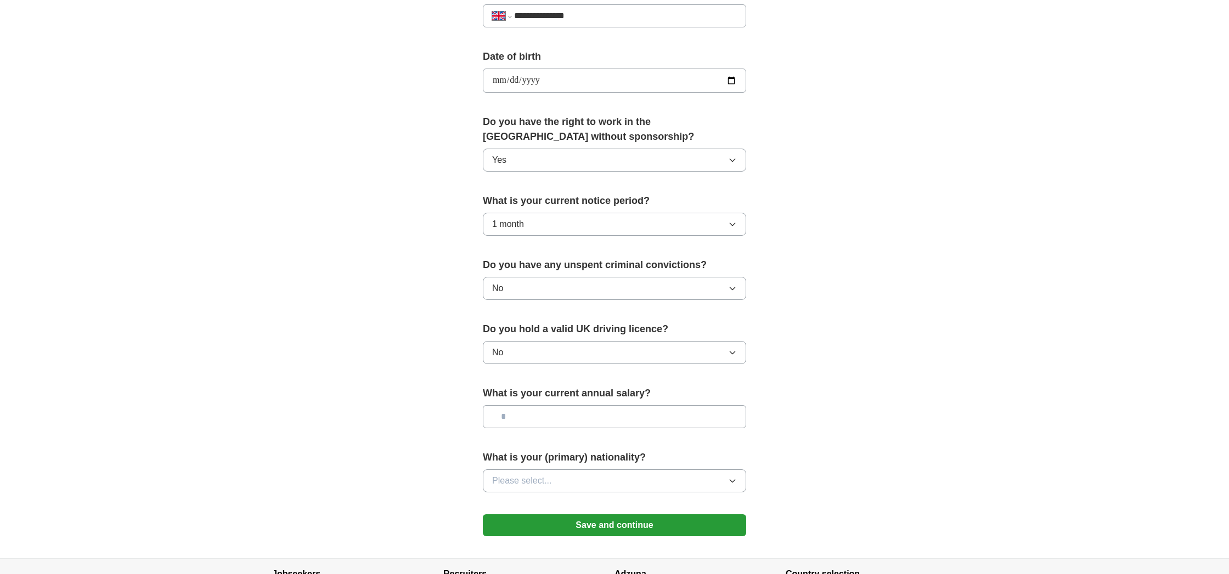
click at [676, 487] on button "Please select..." at bounding box center [614, 480] width 263 height 23
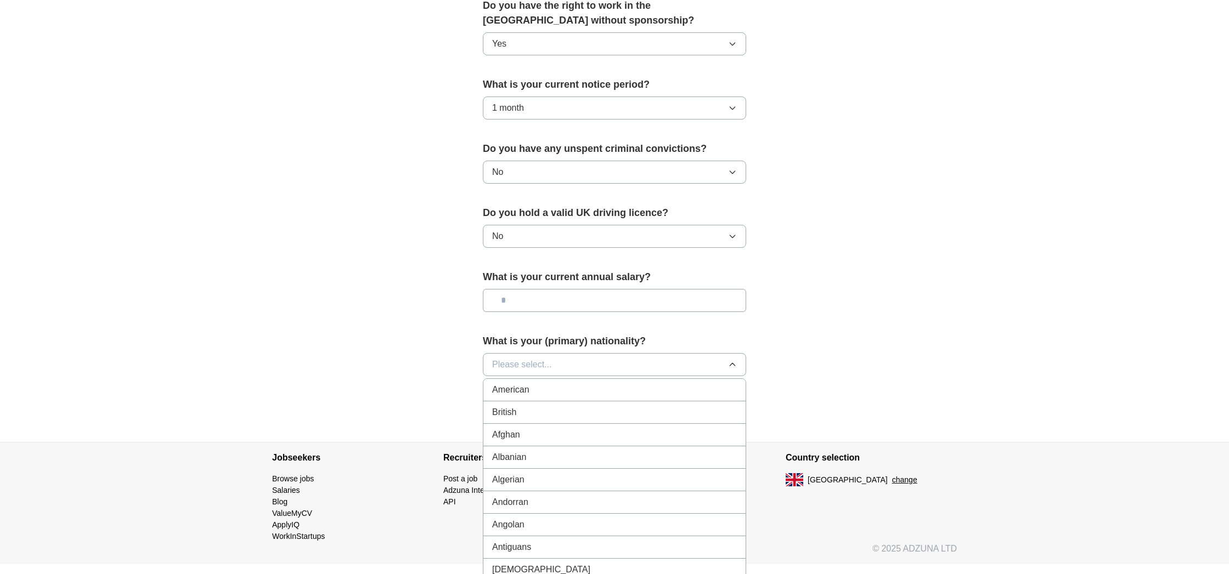
scroll to position [581, 0]
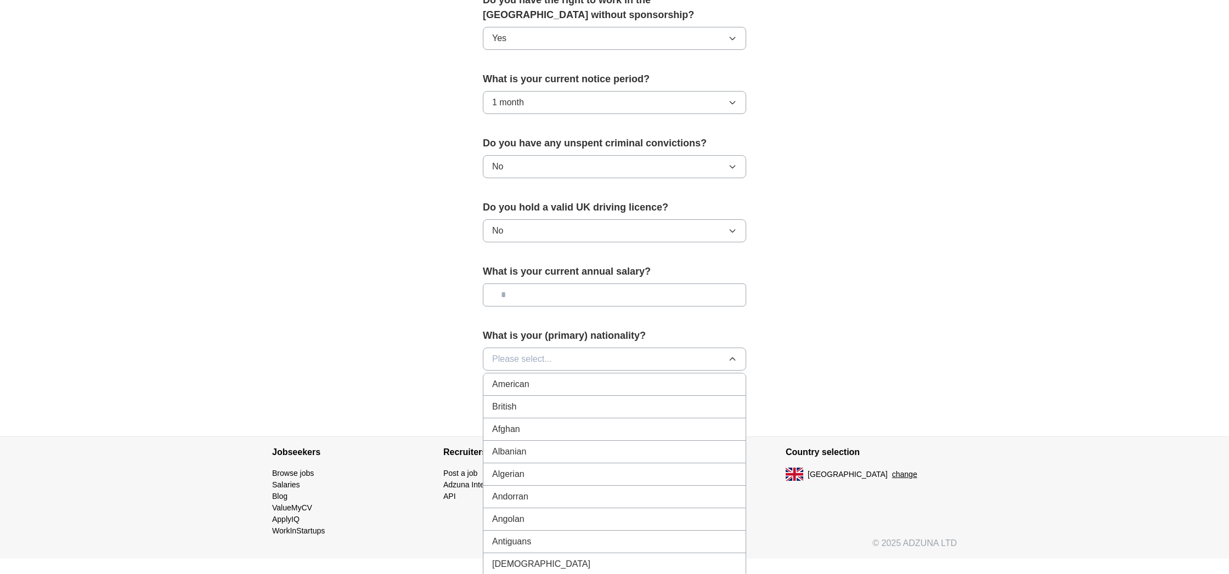
click at [599, 360] on button "Please select..." at bounding box center [614, 359] width 263 height 23
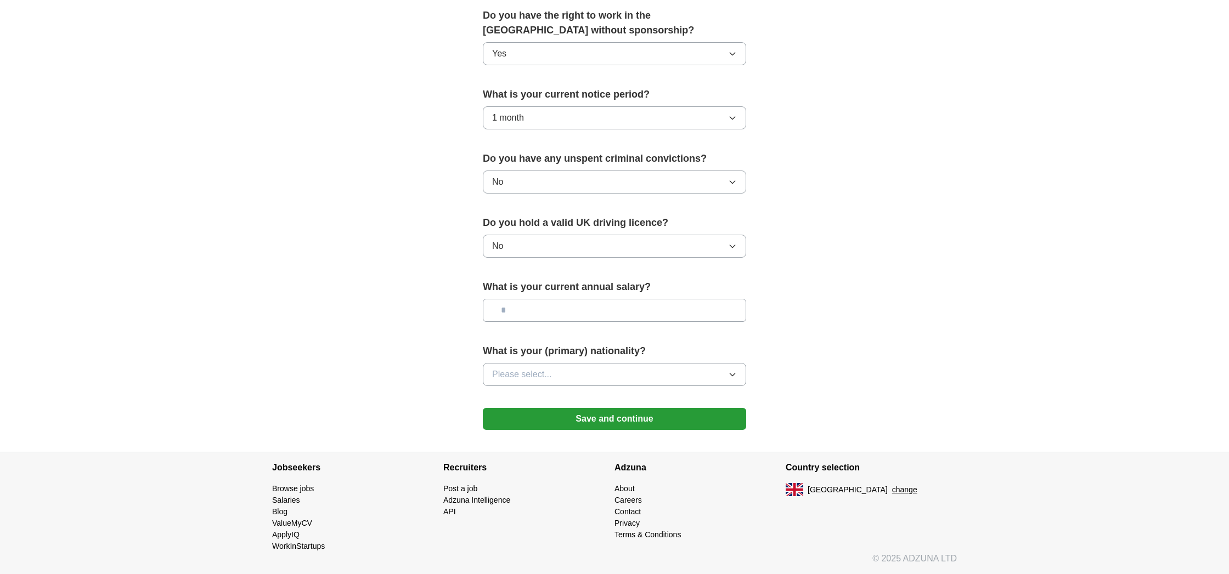
scroll to position [565, 0]
click at [567, 373] on button "Please select..." at bounding box center [614, 374] width 263 height 23
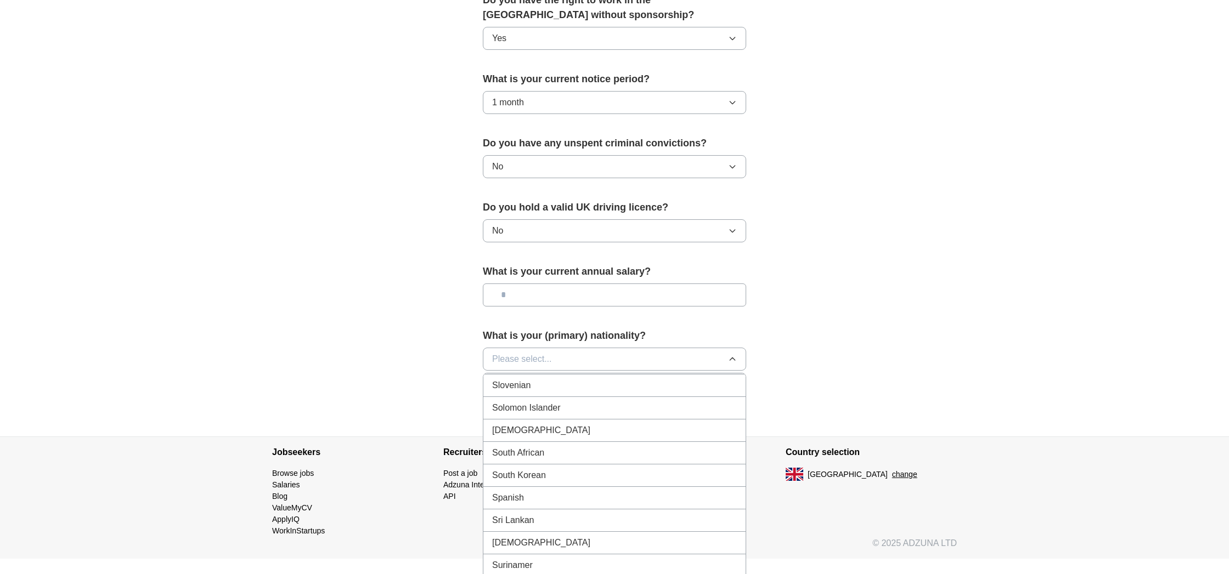
scroll to position [3609, 0]
click at [584, 484] on div "Spanish" at bounding box center [614, 485] width 245 height 13
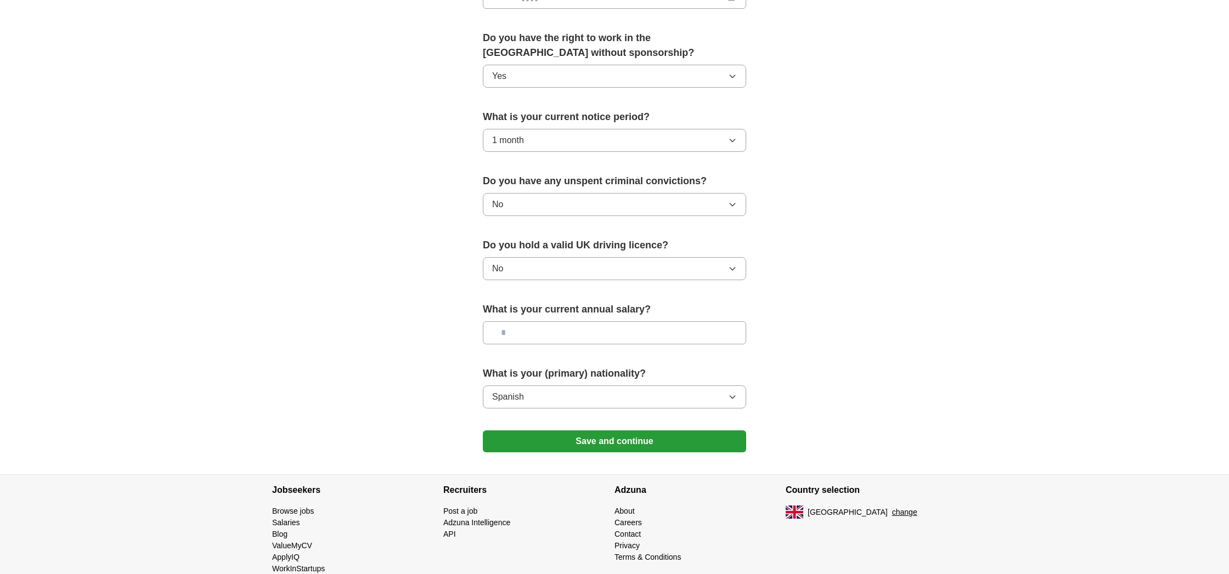
scroll to position [522, 0]
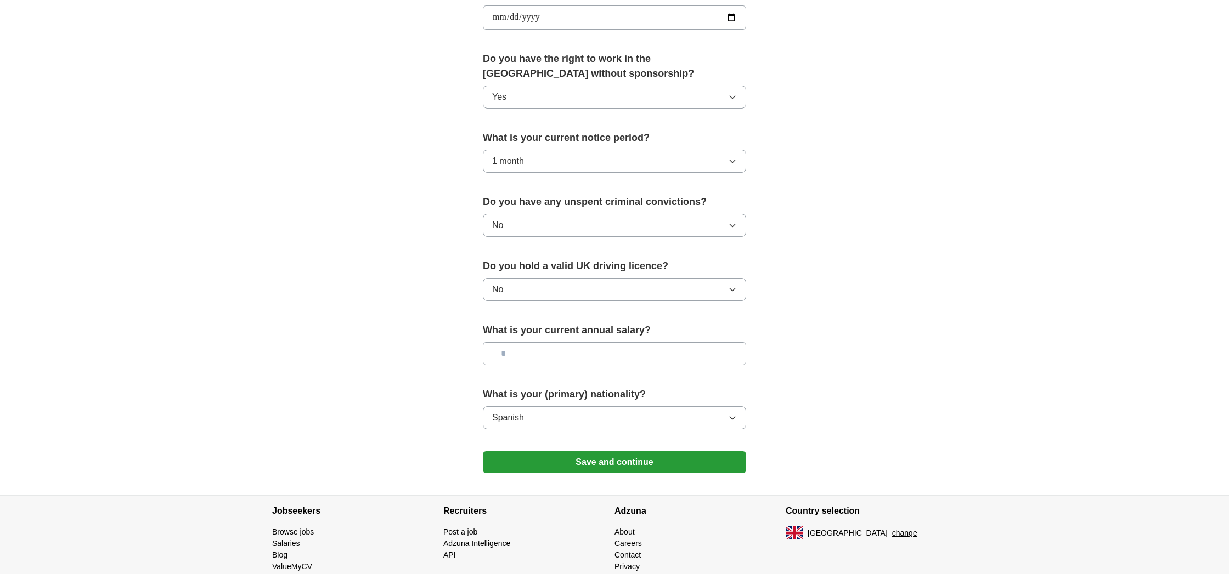
click at [553, 350] on input "text" at bounding box center [614, 353] width 263 height 23
click at [512, 353] on input "*******" at bounding box center [614, 353] width 263 height 23
type input "*******"
click at [771, 364] on div "**********" at bounding box center [614, 34] width 351 height 923
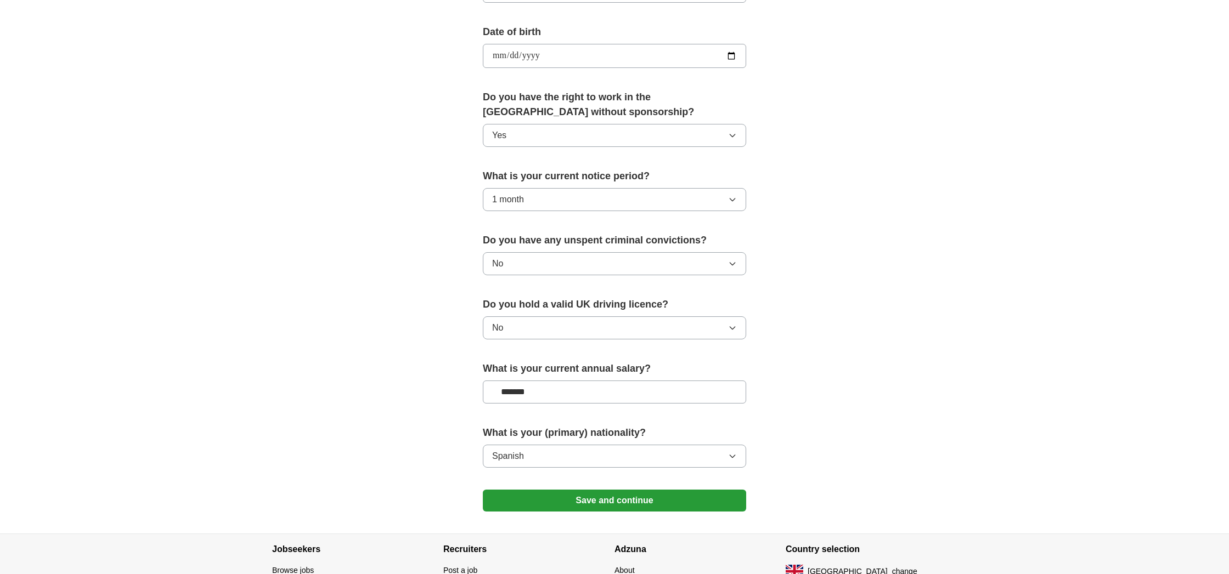
scroll to position [485, 0]
click at [622, 501] on button "Save and continue" at bounding box center [614, 500] width 263 height 22
